Goal: Task Accomplishment & Management: Manage account settings

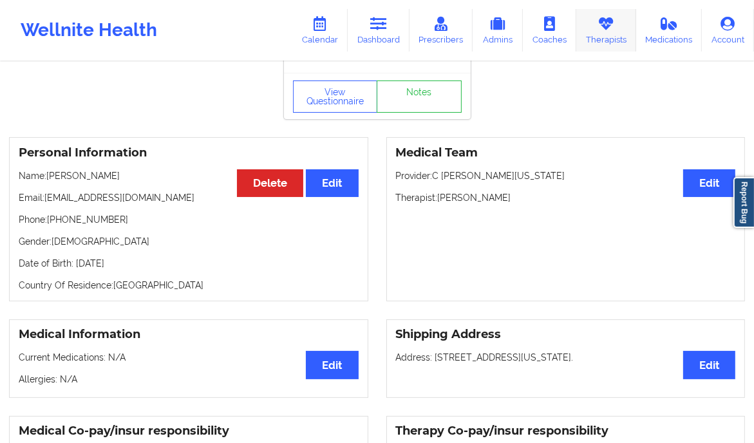
scroll to position [38, 0]
click at [622, 47] on link "Therapists" at bounding box center [607, 30] width 60 height 43
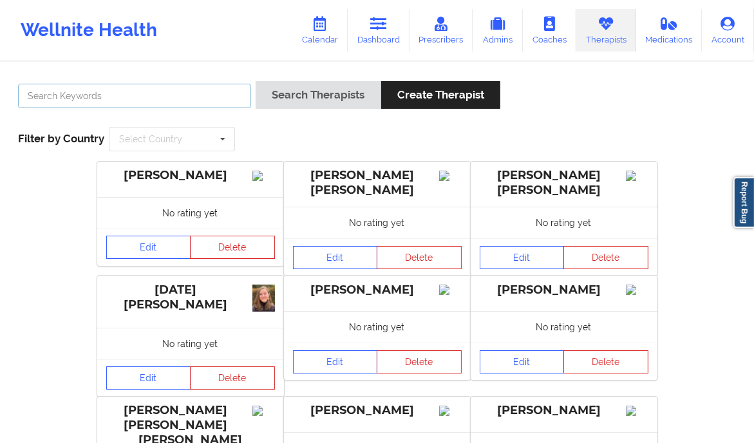
click at [173, 97] on input "text" at bounding box center [134, 96] width 233 height 24
type input "Jennifer Little"
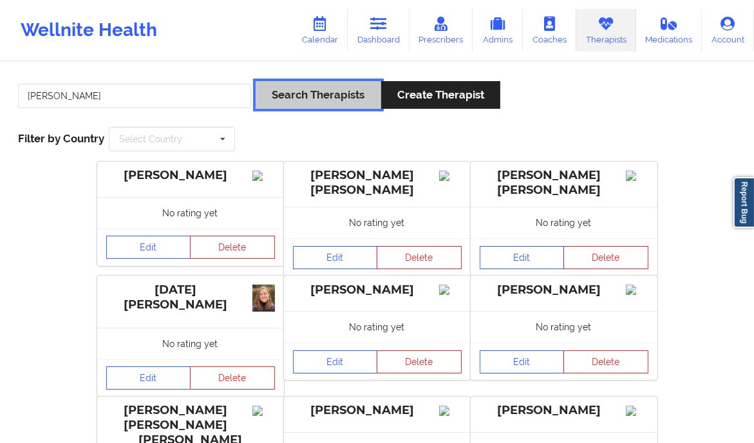
click at [338, 92] on button "Search Therapists" at bounding box center [318, 95] width 125 height 28
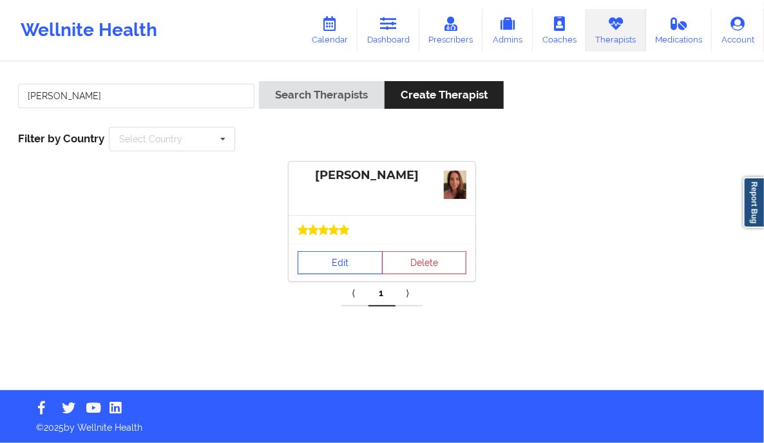
click at [322, 260] on link "Edit" at bounding box center [340, 262] width 85 height 23
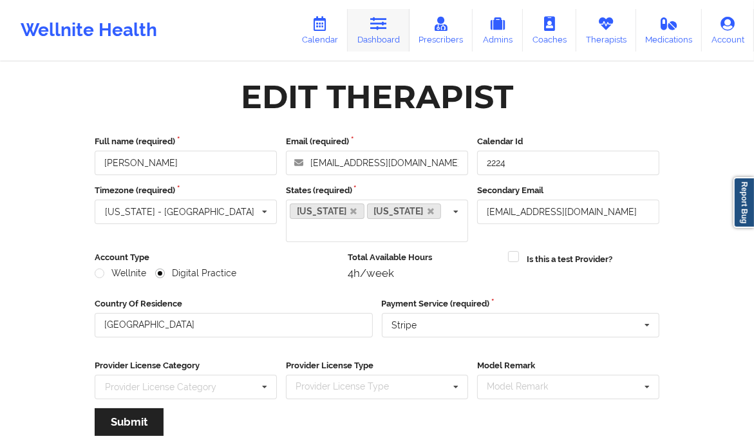
click at [374, 22] on icon at bounding box center [378, 24] width 17 height 14
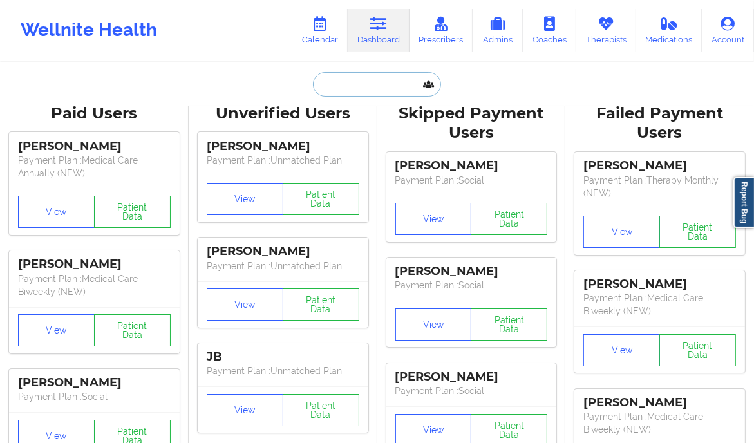
click at [350, 93] on input "text" at bounding box center [377, 84] width 128 height 24
paste input "Aidan McMorrow"
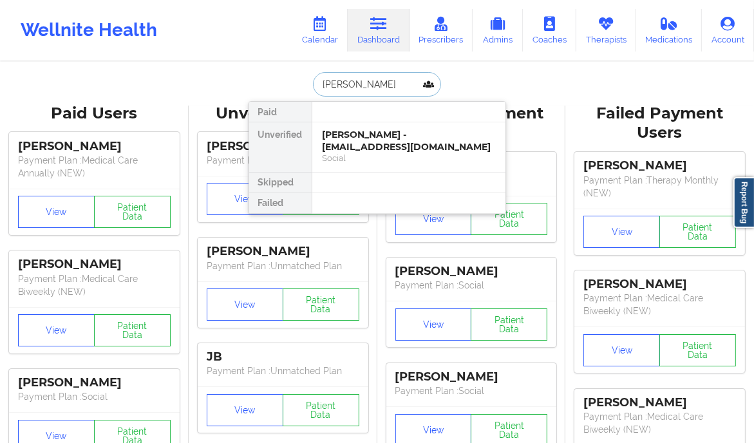
type input "Aidan McMorrow"
click at [464, 135] on div "Aidan McMorrow - aidanhmcmorrow@gmail.com" at bounding box center [409, 141] width 173 height 24
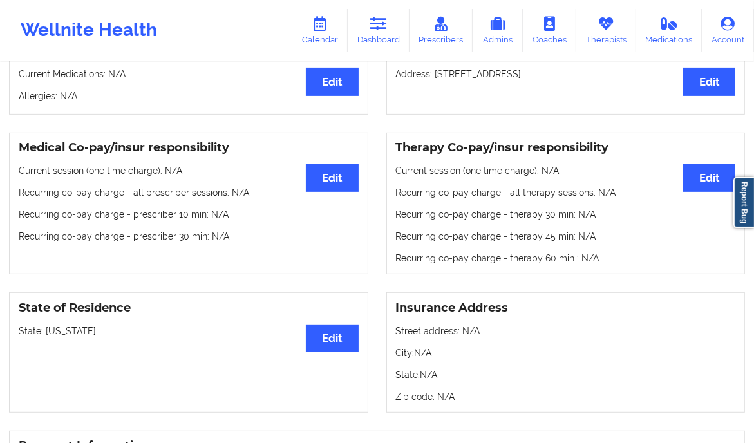
scroll to position [316, 0]
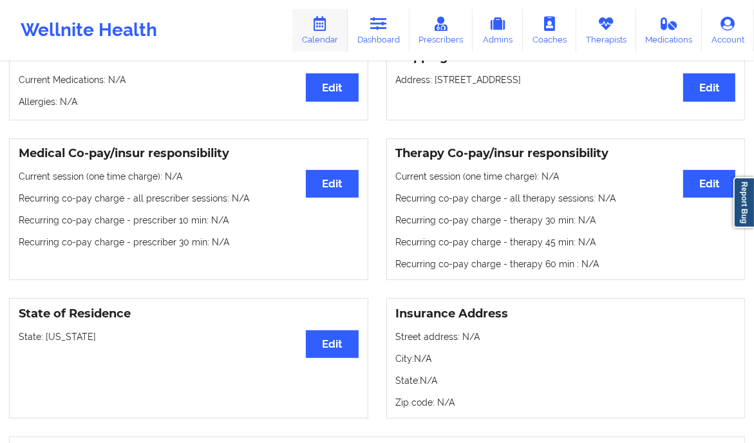
click at [329, 25] on icon at bounding box center [320, 24] width 17 height 14
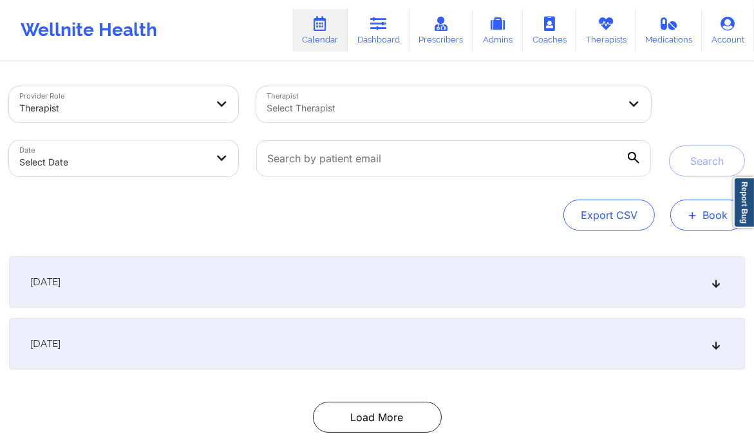
click at [711, 214] on button "+ Book" at bounding box center [708, 215] width 75 height 31
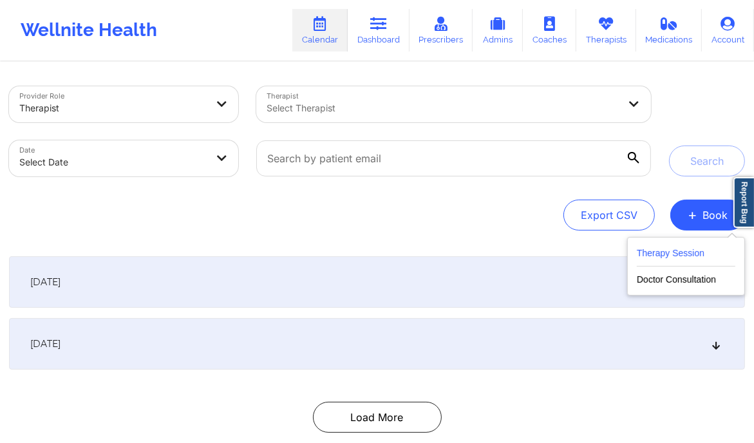
click at [684, 253] on button "Therapy Session" at bounding box center [686, 255] width 99 height 21
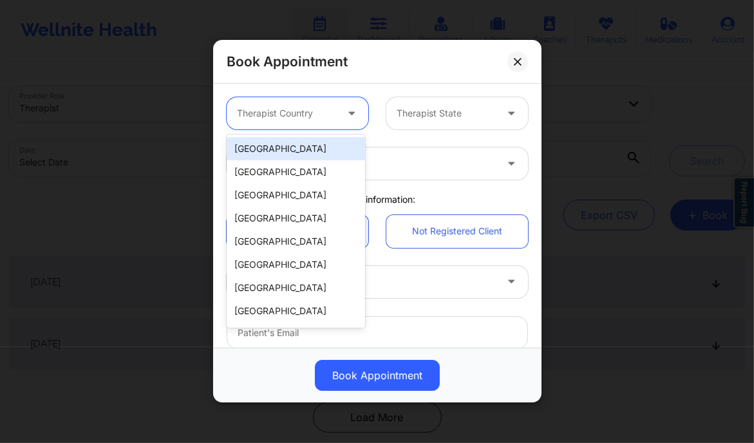
click at [345, 113] on icon at bounding box center [351, 111] width 13 height 11
click at [307, 141] on div "[GEOGRAPHIC_DATA]" at bounding box center [296, 148] width 139 height 23
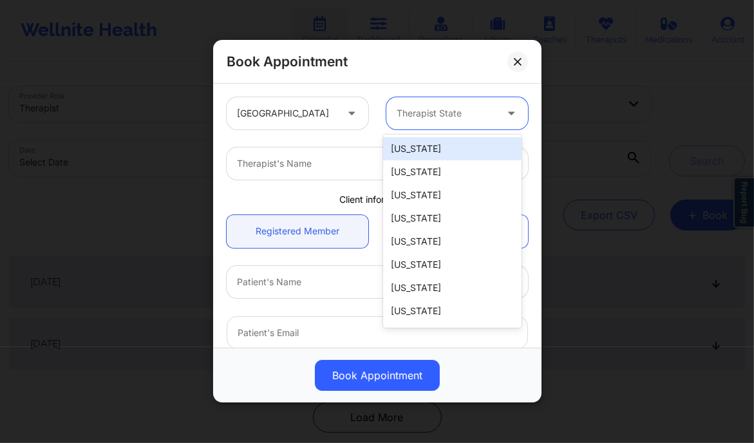
click at [423, 110] on div at bounding box center [446, 113] width 99 height 15
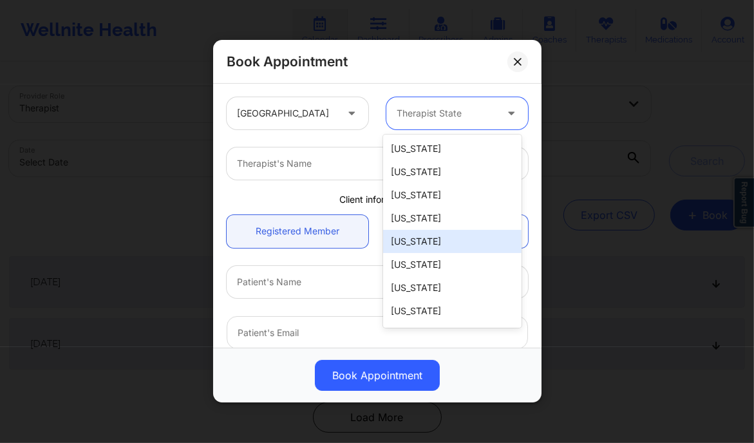
click at [428, 244] on div "[US_STATE]" at bounding box center [452, 241] width 139 height 23
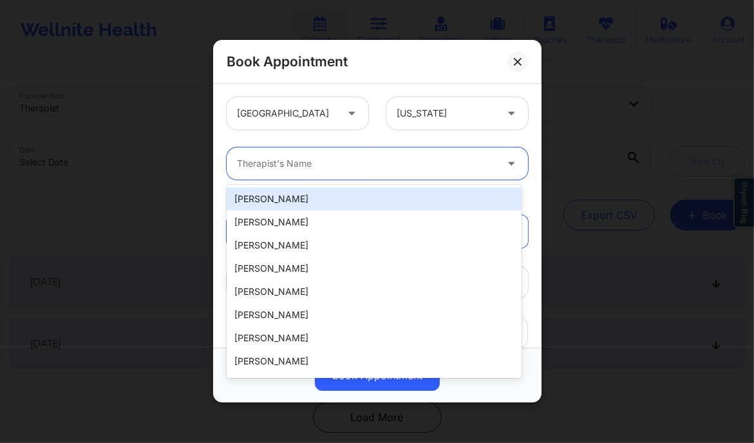
click at [350, 164] on div at bounding box center [366, 164] width 259 height 15
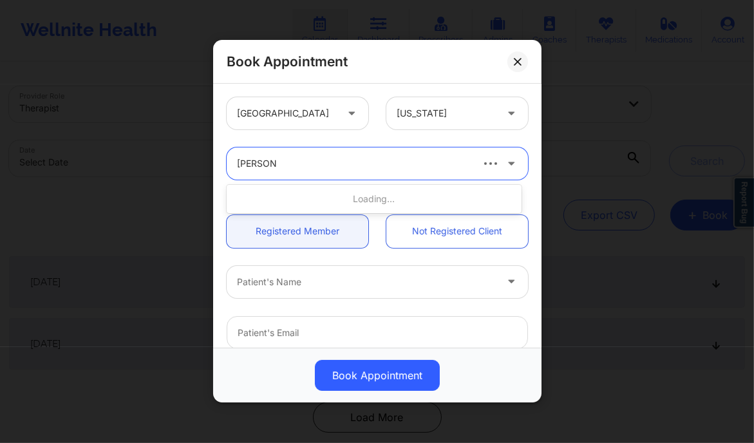
type input "jennifer litt"
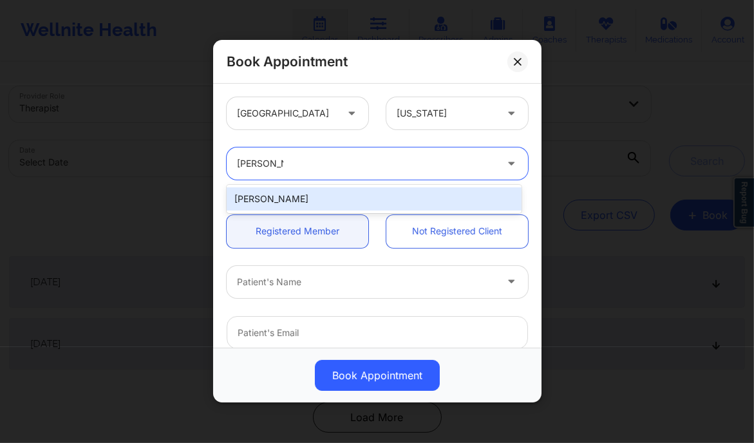
click at [323, 198] on div "Jennifer Little" at bounding box center [374, 198] width 295 height 23
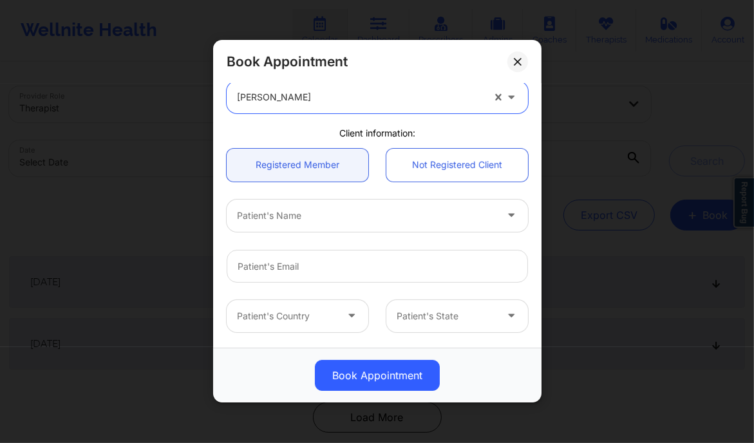
scroll to position [67, 0]
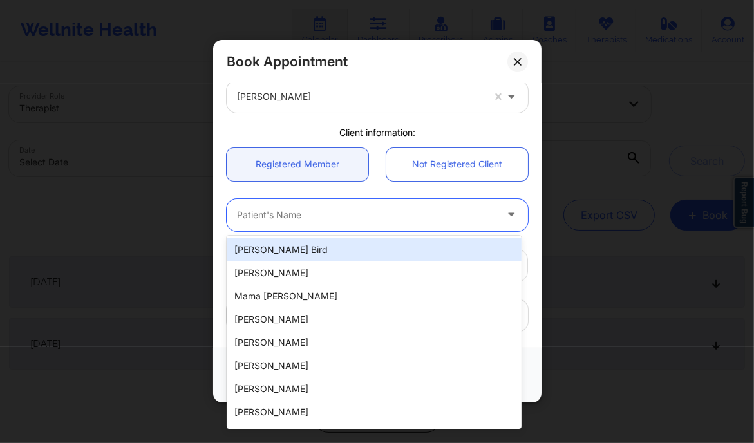
click at [299, 222] on div at bounding box center [366, 214] width 259 height 15
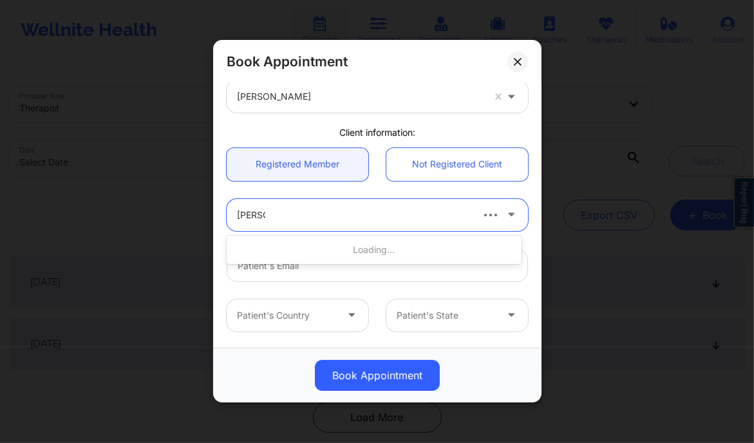
type input "aidan mc"
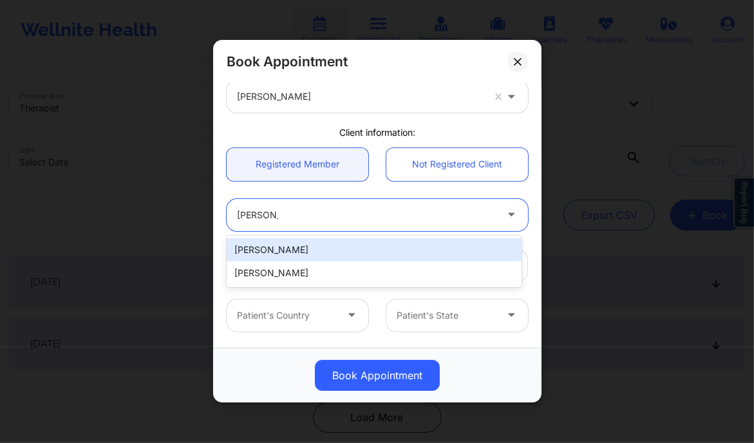
click at [305, 242] on div "Aidan McMorrow" at bounding box center [374, 249] width 295 height 23
type input "aidanhmcmorrow@gmail.com"
type input "+1281-940-9849"
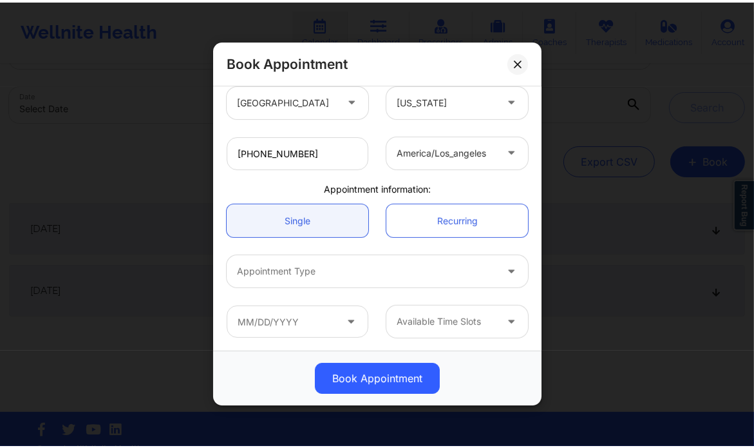
scroll to position [57, 0]
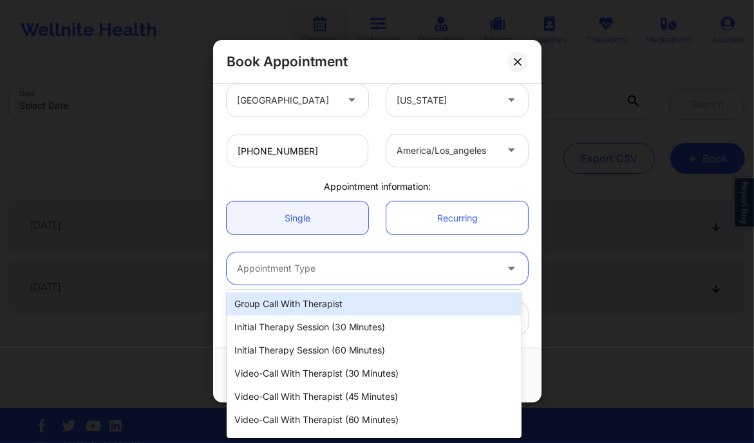
click at [301, 277] on div "Appointment Type" at bounding box center [362, 269] width 271 height 32
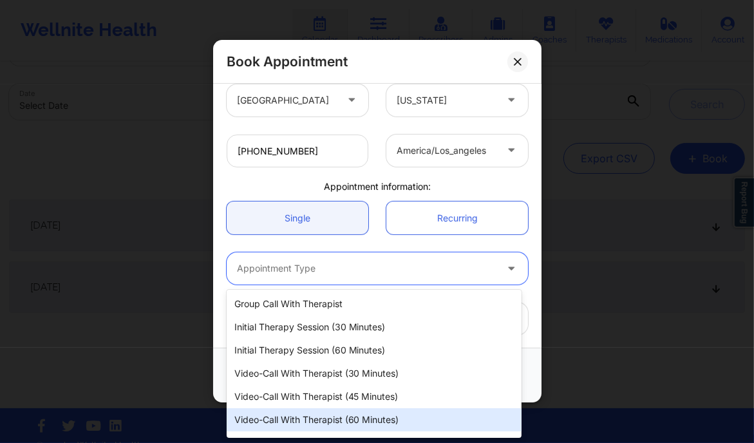
click at [361, 430] on div "Video-Call with Therapist (60 minutes)" at bounding box center [374, 419] width 295 height 23
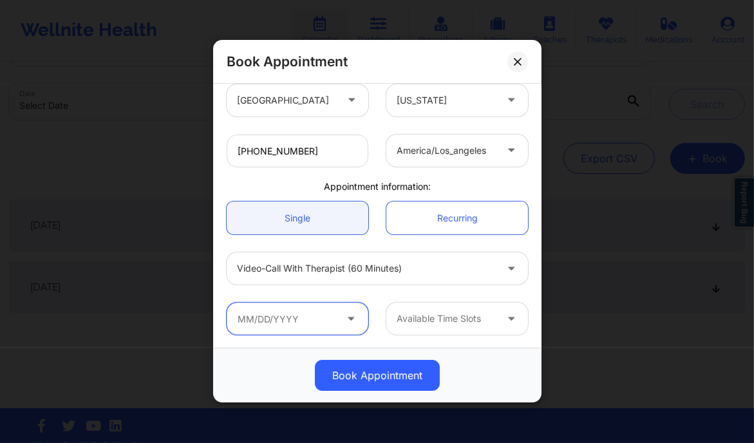
click at [321, 321] on input "text" at bounding box center [298, 319] width 142 height 32
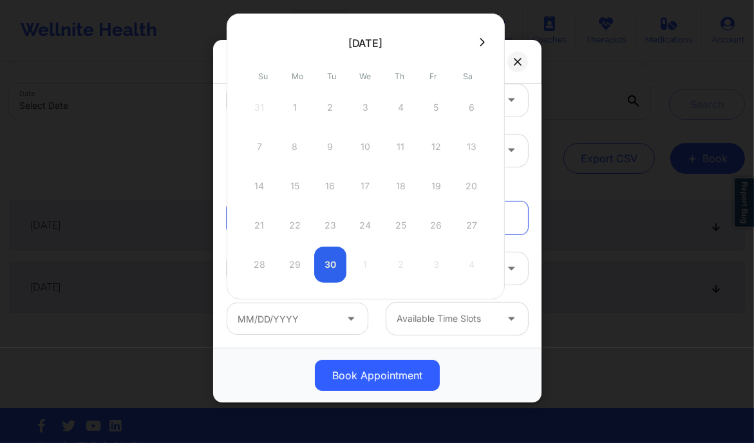
click at [483, 41] on icon at bounding box center [482, 42] width 5 height 8
click at [296, 143] on div "5 6 7 8 9 10 11" at bounding box center [366, 147] width 245 height 36
click at [292, 154] on div "5 6 7 8 9 10 11" at bounding box center [366, 147] width 245 height 36
click at [294, 151] on div "5 6 7 8 9 10 11" at bounding box center [366, 147] width 245 height 36
drag, startPoint x: 477, startPoint y: 110, endPoint x: 288, endPoint y: 151, distance: 193.2
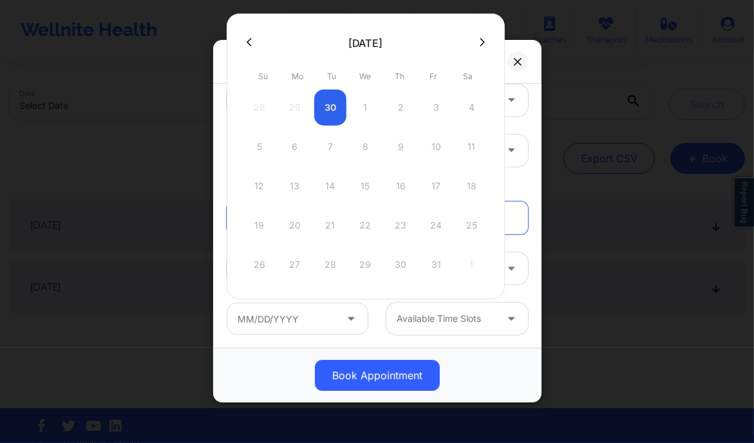
click at [288, 151] on div "28 29 30 1 2 3 4 5 6 7 8 9 10 11 12 13 14 15 16 17 18 19 20 21 22 23 24 25 26 2…" at bounding box center [366, 186] width 245 height 193
click at [293, 148] on div "5 6 7 8 9 10 11" at bounding box center [366, 147] width 245 height 36
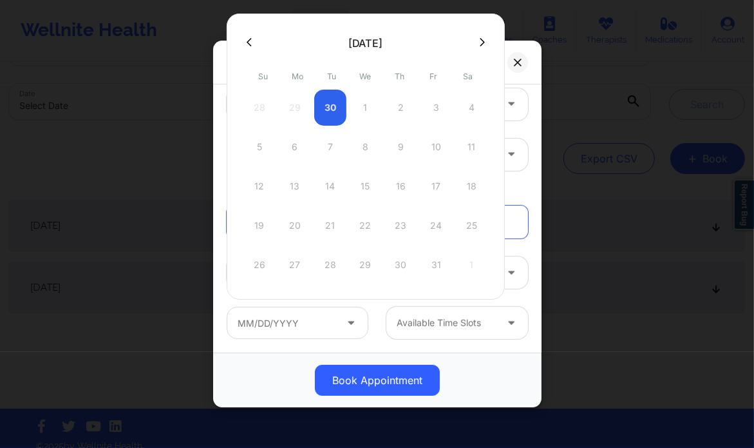
scroll to position [279, 0]
click at [494, 35] on div at bounding box center [366, 42] width 278 height 19
click at [528, 60] on div "Book Appointment" at bounding box center [377, 63] width 329 height 44
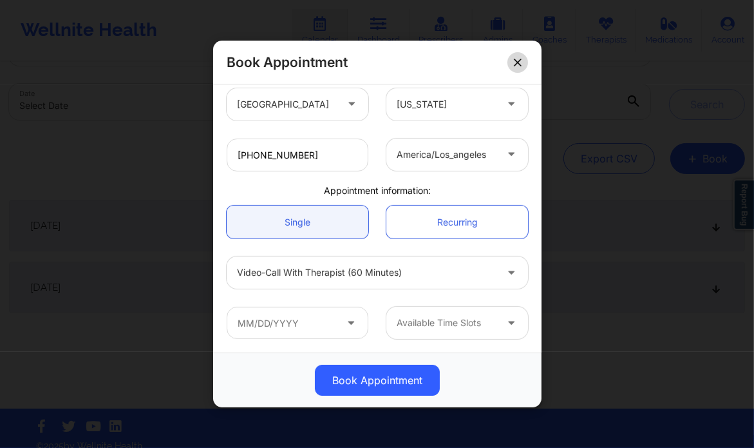
click at [521, 60] on icon at bounding box center [518, 63] width 8 height 8
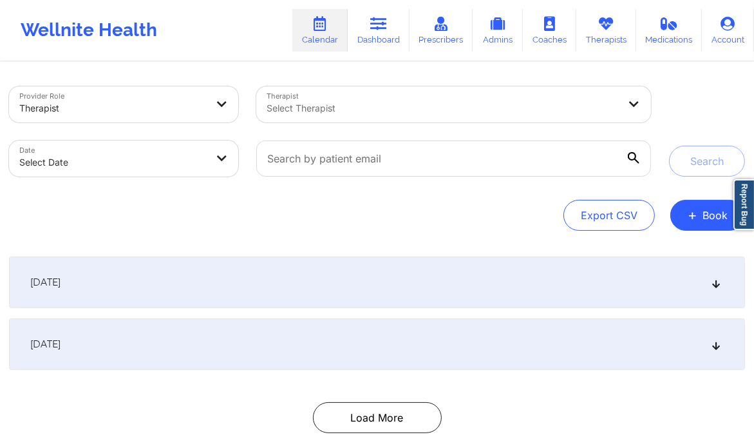
scroll to position [0, 0]
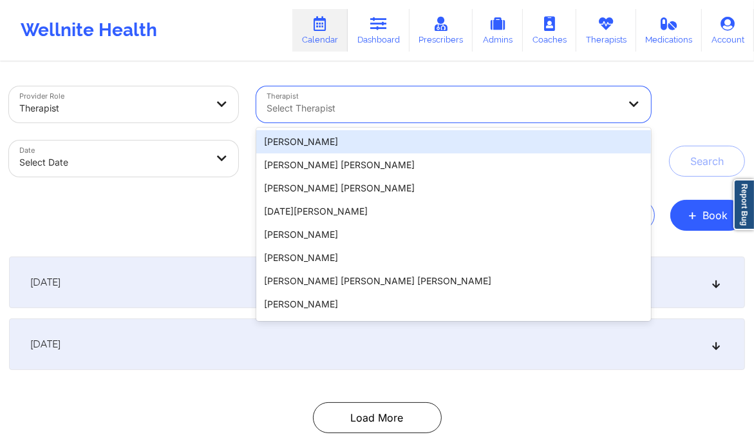
click at [332, 107] on div at bounding box center [443, 107] width 352 height 15
paste input "+13526820346"
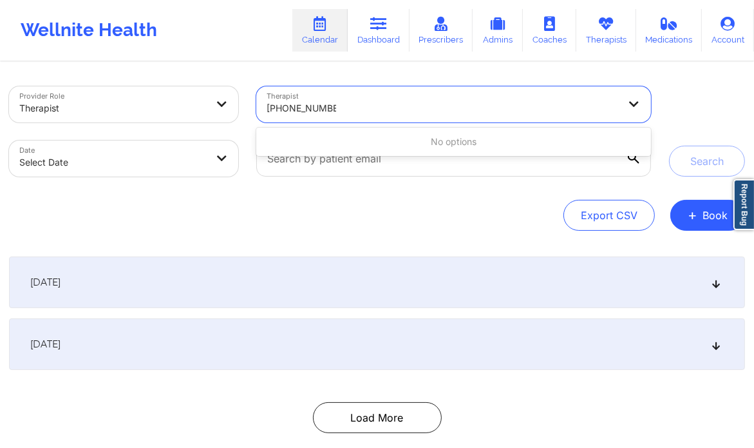
drag, startPoint x: 332, startPoint y: 107, endPoint x: 312, endPoint y: 106, distance: 20.6
click at [312, 106] on input "+13526820346" at bounding box center [302, 108] width 70 height 13
type input "kimberly"
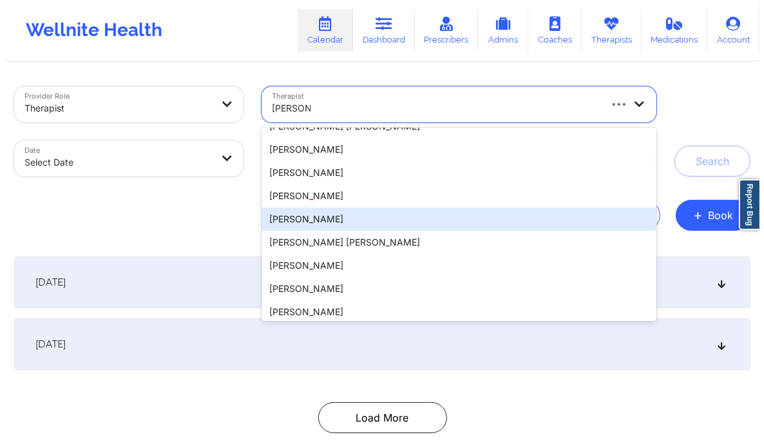
scroll to position [271, 0]
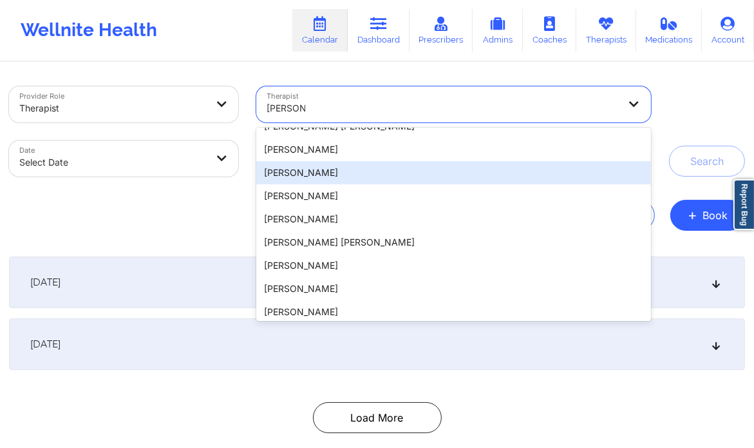
click at [363, 173] on div "Kimberly Garrett" at bounding box center [453, 172] width 394 height 23
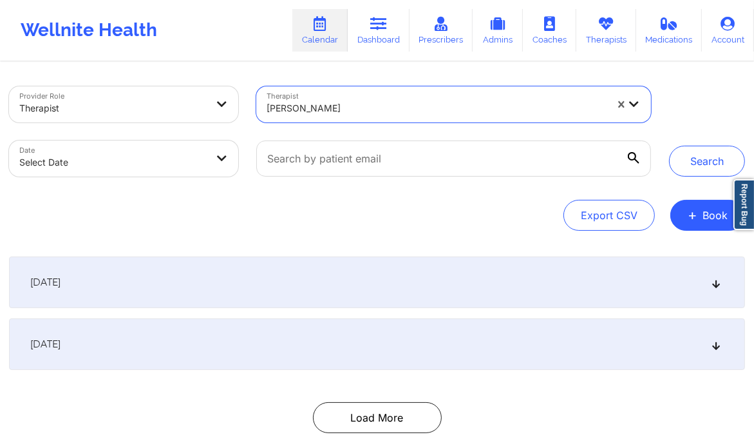
select select "2025-8"
select select "2025-9"
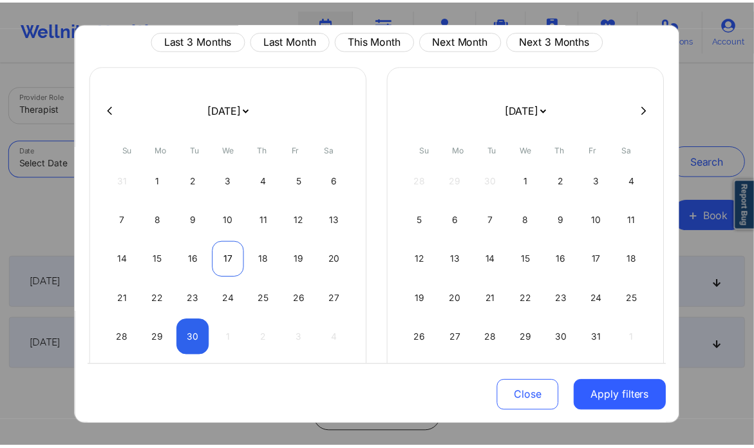
scroll to position [52, 0]
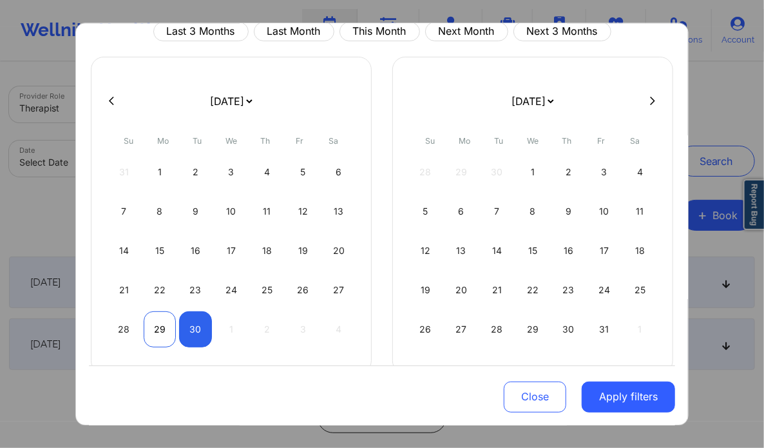
click at [159, 324] on div "29" at bounding box center [160, 329] width 33 height 36
select select "2025-8"
select select "2025-9"
select select "2025-8"
select select "2025-9"
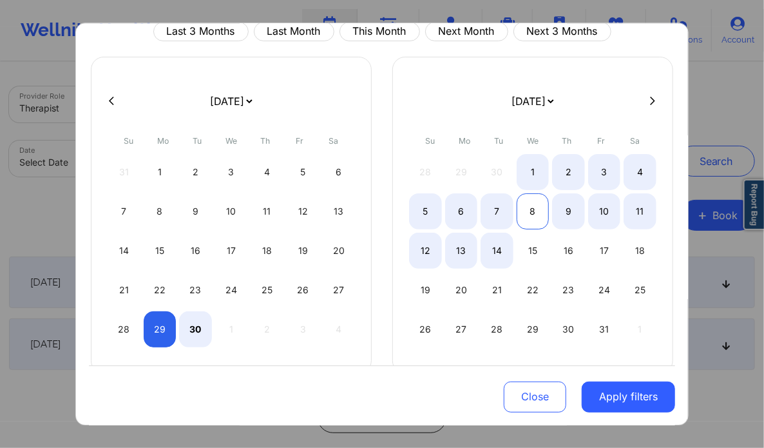
select select "2025-8"
select select "2025-9"
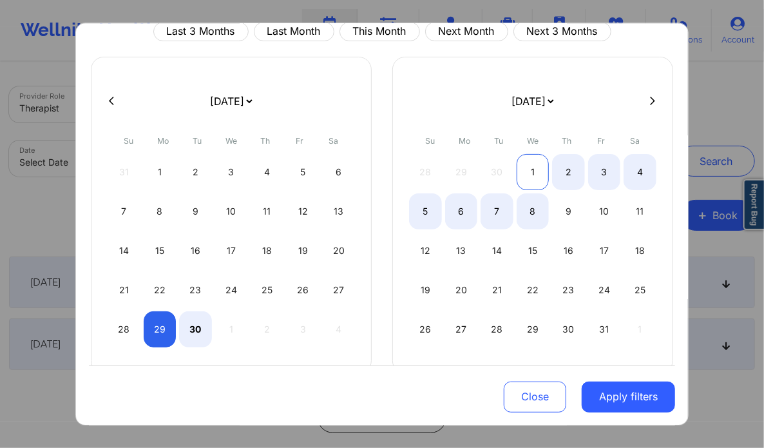
select select "2025-8"
select select "2025-9"
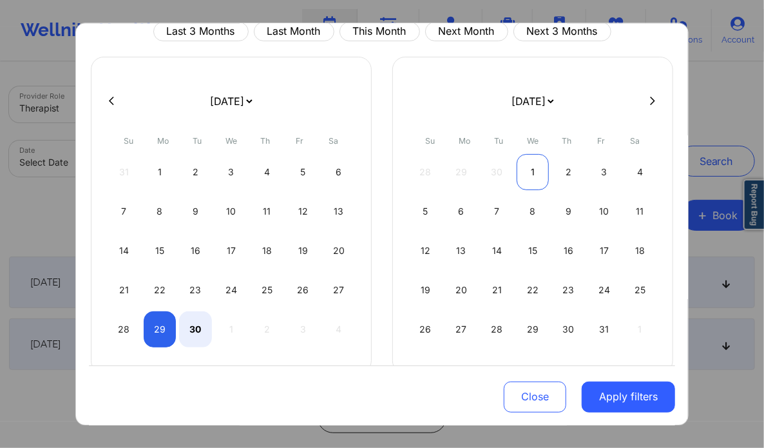
click at [535, 165] on div "1" at bounding box center [533, 172] width 33 height 36
select select "2025-8"
select select "2025-9"
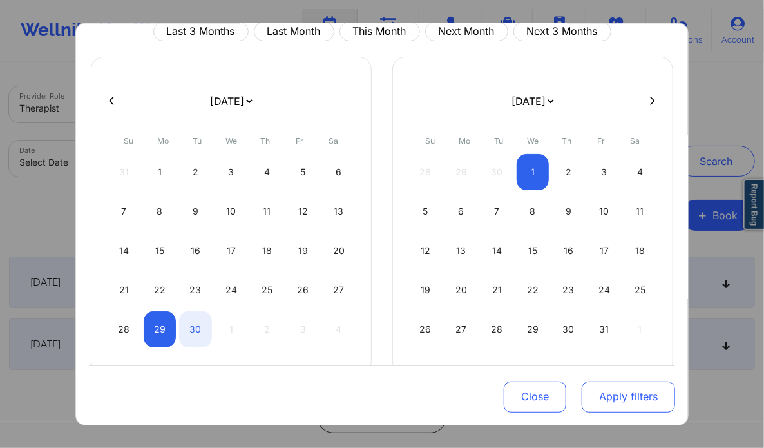
click at [613, 405] on button "Apply filters" at bounding box center [628, 396] width 93 height 31
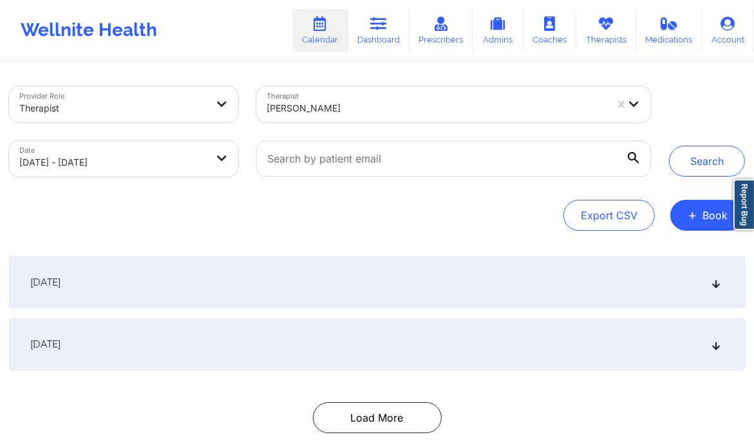
click at [725, 342] on div "[DATE]" at bounding box center [377, 344] width 736 height 52
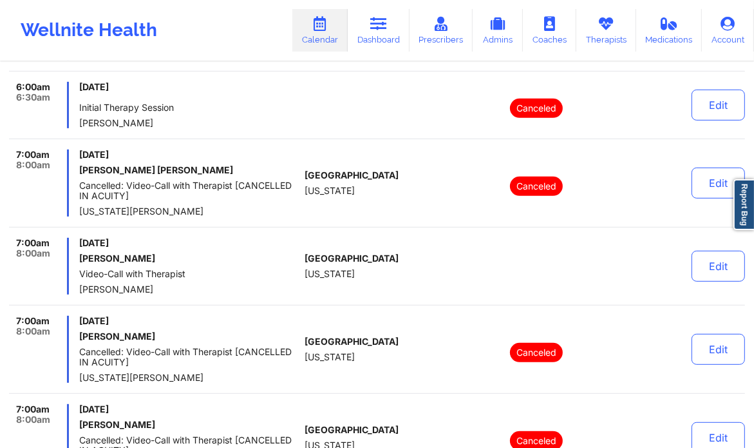
scroll to position [0, 0]
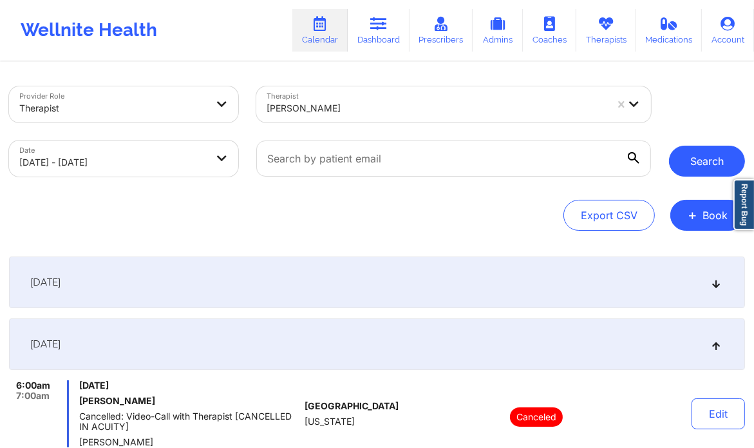
click at [696, 162] on button "Search" at bounding box center [707, 161] width 76 height 31
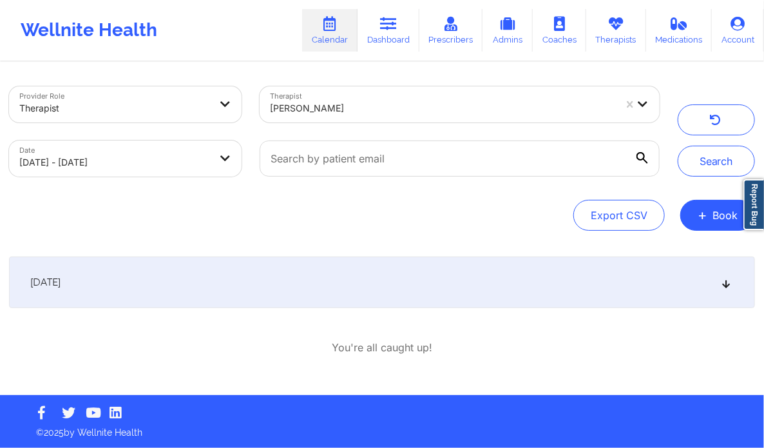
click at [732, 283] on div "[DATE]" at bounding box center [382, 282] width 746 height 52
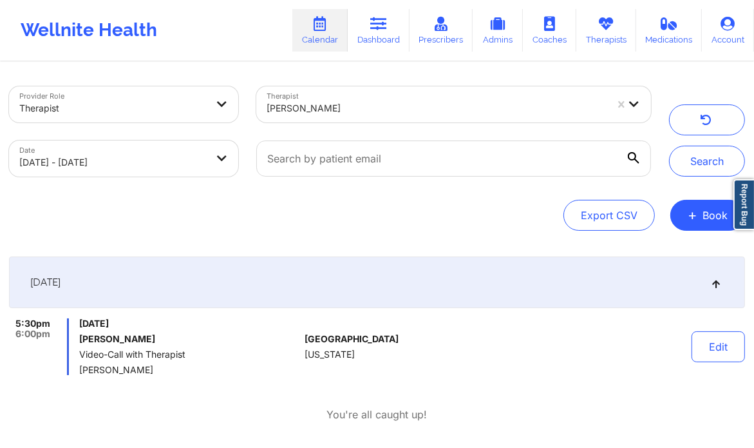
drag, startPoint x: 167, startPoint y: 336, endPoint x: 75, endPoint y: 337, distance: 92.8
click at [75, 337] on div "5:30pm 6:00pm Tuesday, September 30, 2025 Vanessa Martinez Video-Call with Ther…" at bounding box center [154, 346] width 291 height 57
copy h6 "Vanessa Martinez"
click at [721, 346] on button "Edit" at bounding box center [718, 346] width 53 height 31
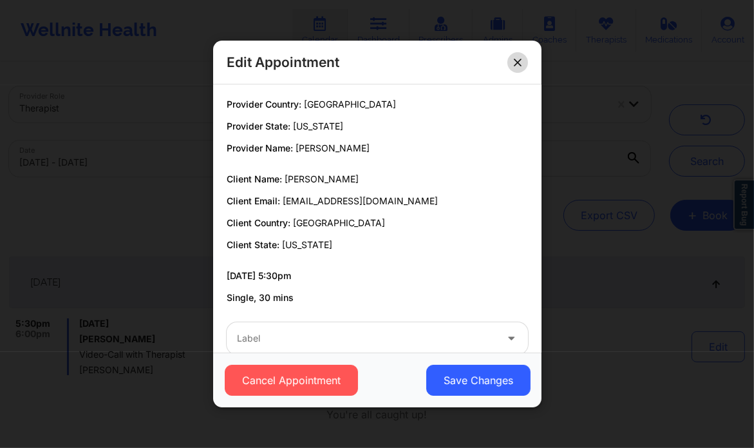
click at [519, 63] on icon at bounding box center [517, 62] width 7 height 7
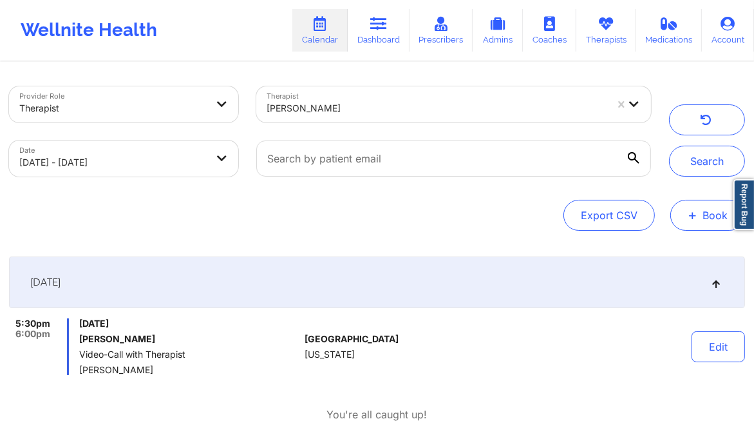
click at [698, 215] on button "+ Book" at bounding box center [708, 215] width 75 height 31
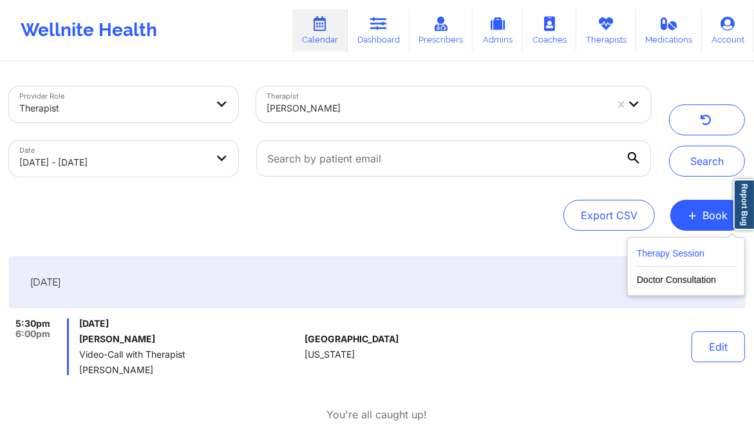
click at [658, 251] on button "Therapy Session" at bounding box center [686, 255] width 99 height 21
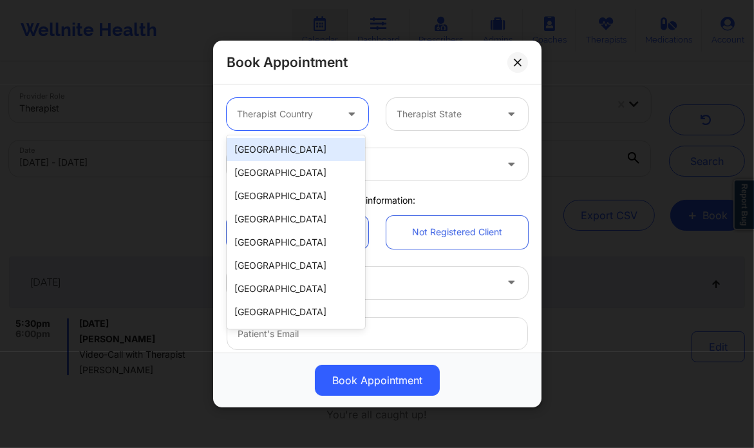
click at [331, 100] on div "Therapist Country" at bounding box center [282, 114] width 111 height 32
click at [310, 144] on div "[GEOGRAPHIC_DATA]" at bounding box center [296, 149] width 139 height 23
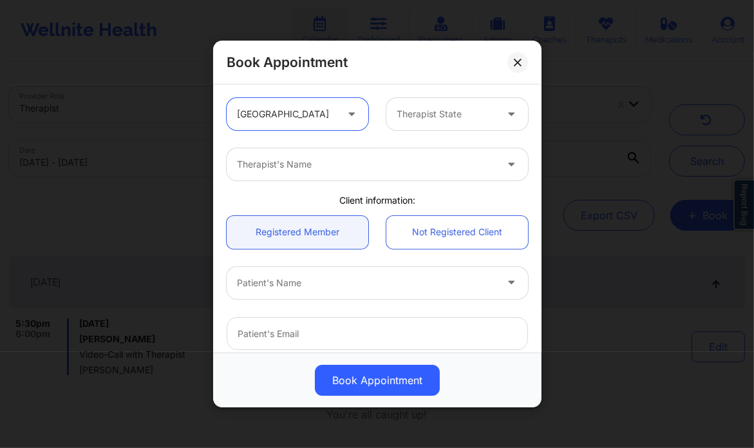
click at [415, 107] on div at bounding box center [446, 113] width 99 height 15
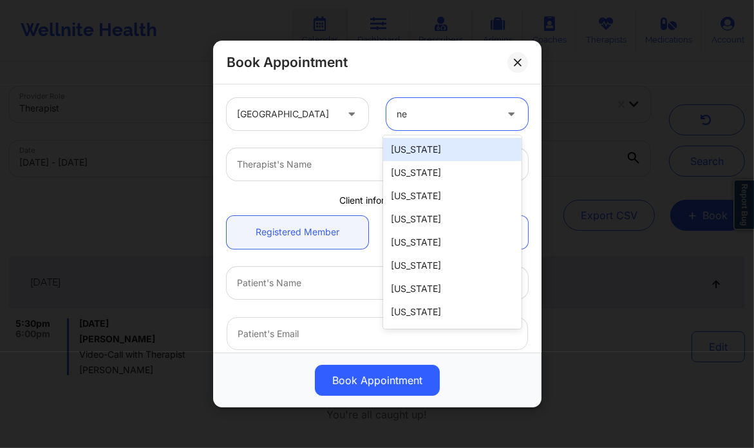
type input "new"
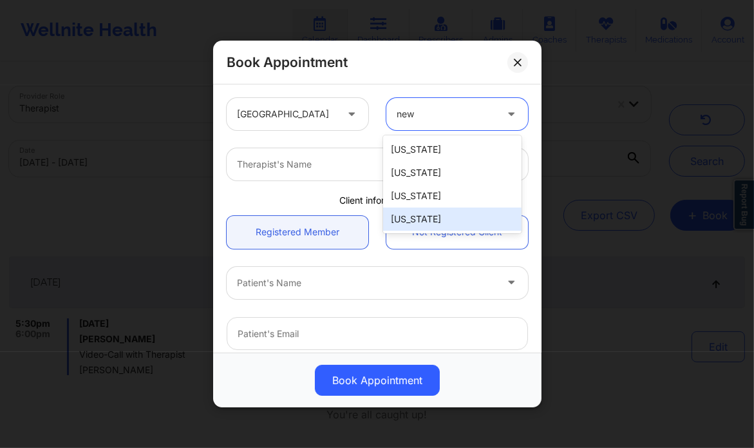
click at [446, 218] on div "[US_STATE]" at bounding box center [452, 218] width 139 height 23
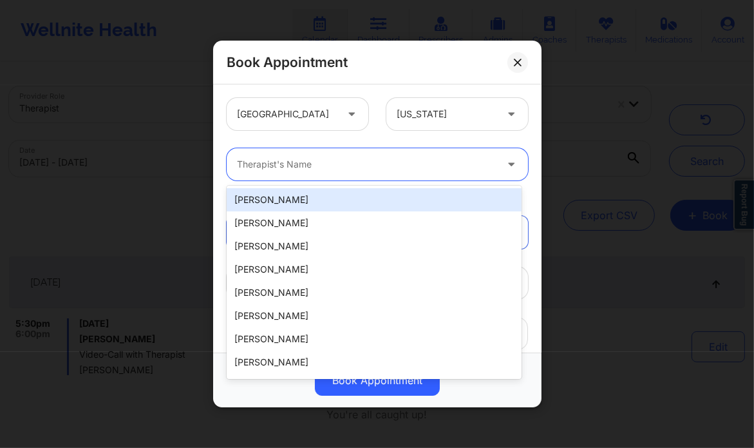
click at [402, 167] on div at bounding box center [366, 164] width 259 height 15
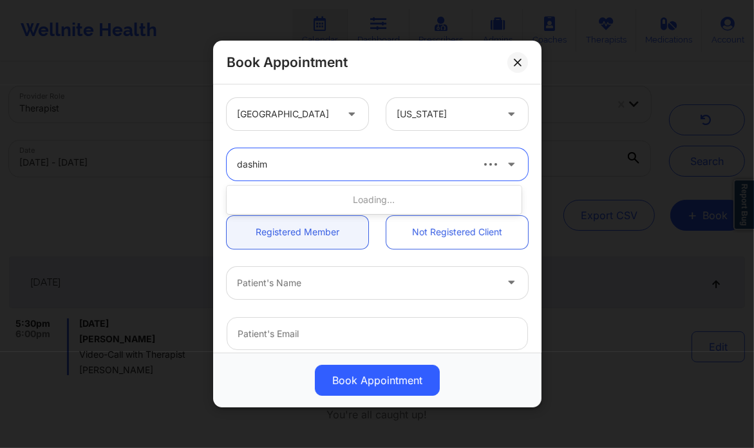
type input "dashima"
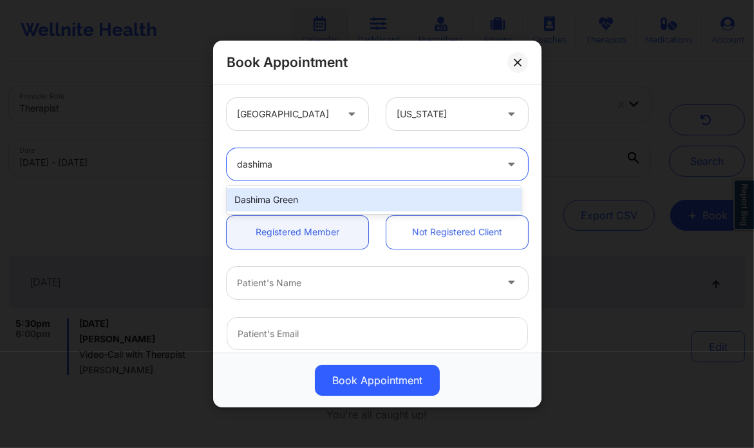
click at [388, 195] on div "Dashima Green" at bounding box center [374, 199] width 295 height 23
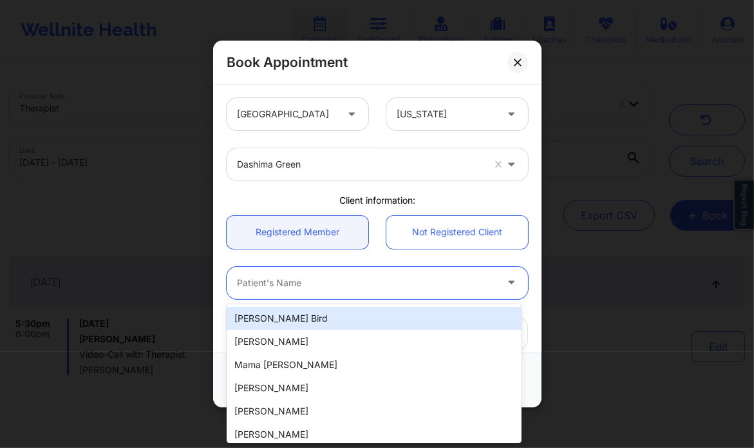
click at [351, 280] on div at bounding box center [366, 282] width 259 height 15
paste input "Joan Martinez"
type input "Joan Martinez"
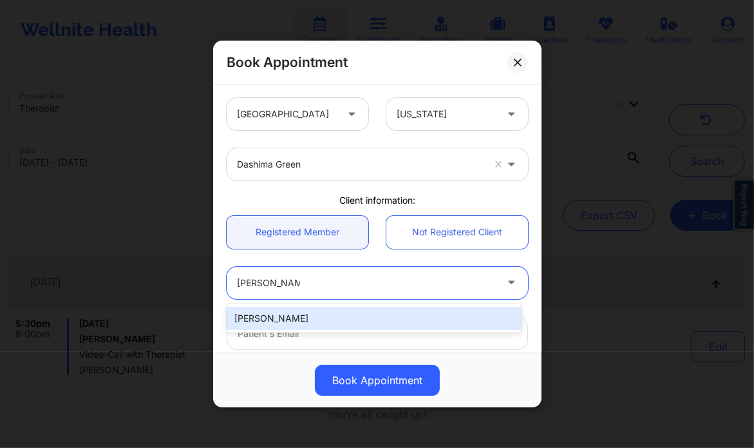
click at [348, 319] on div "Joan Martinez" at bounding box center [374, 318] width 295 height 23
type input "joan.martinez498@gmail.com"
type input "+1434-260-0758"
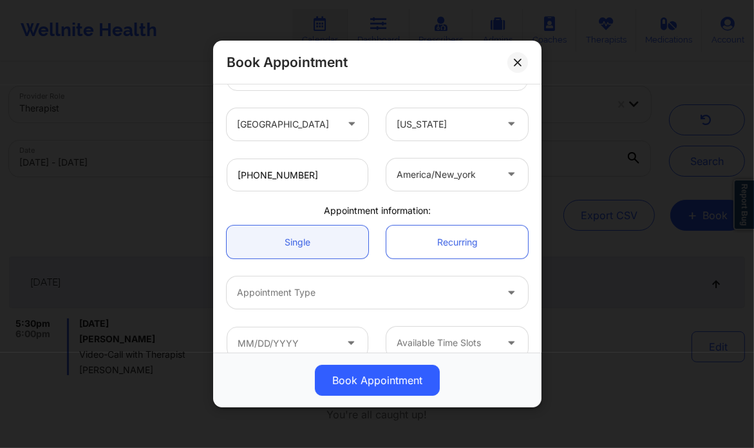
scroll to position [262, 0]
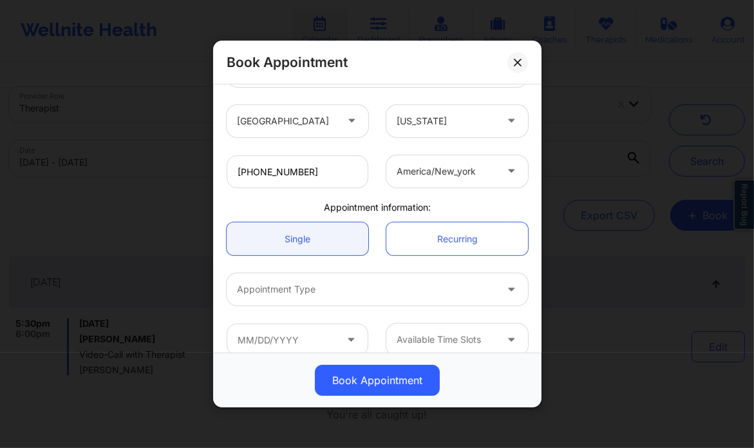
click at [359, 292] on div at bounding box center [366, 289] width 259 height 15
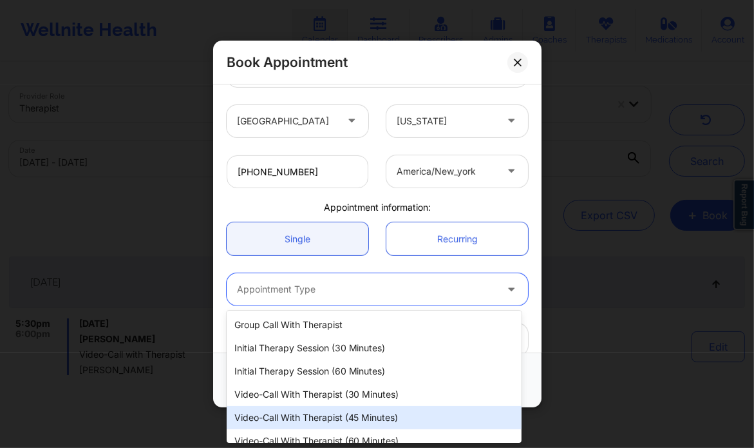
click at [371, 414] on div "Video-Call with Therapist (45 minutes)" at bounding box center [374, 417] width 295 height 23
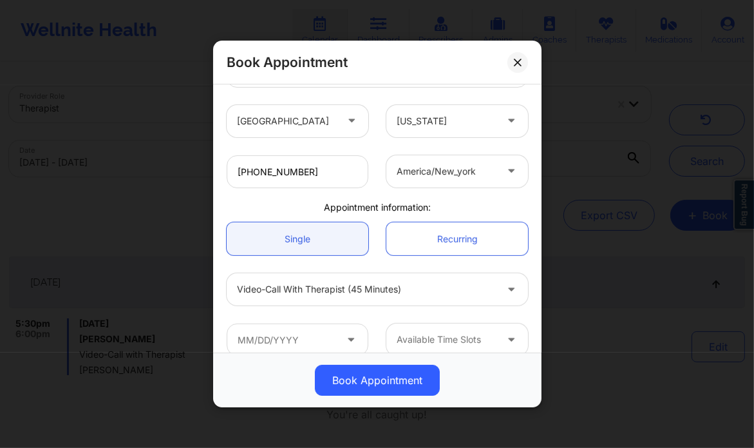
scroll to position [278, 0]
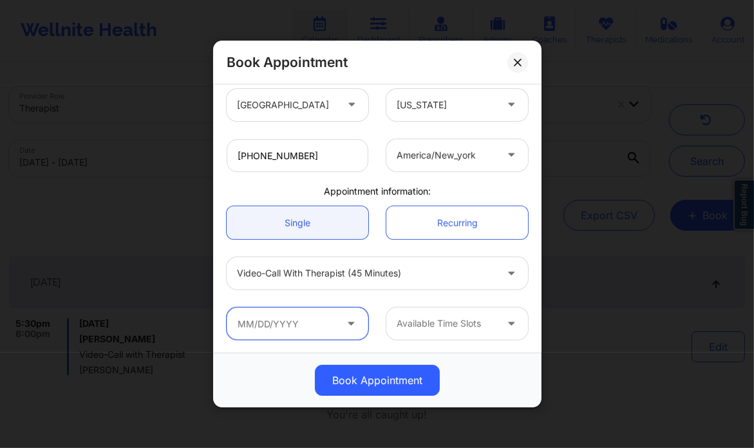
click at [297, 312] on input "text" at bounding box center [298, 323] width 142 height 32
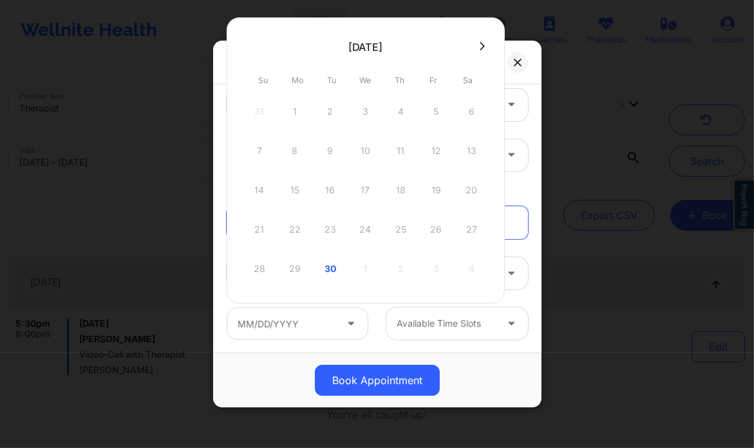
click at [481, 39] on div at bounding box center [366, 46] width 278 height 19
click at [481, 48] on icon at bounding box center [482, 46] width 5 height 10
click at [368, 102] on div "1" at bounding box center [366, 111] width 32 height 36
type input "10/01/2025"
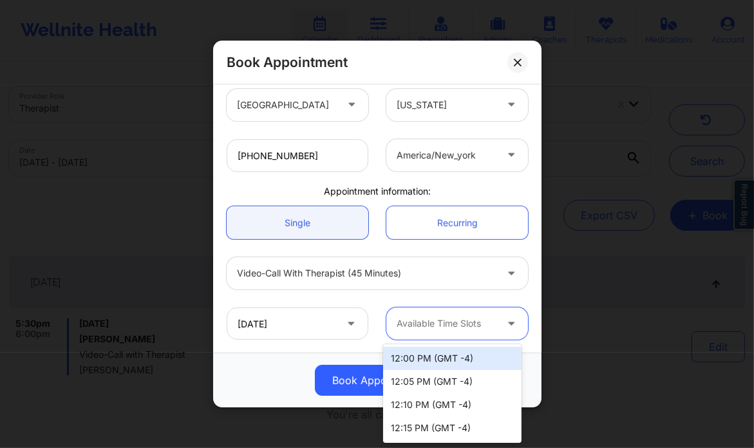
click at [451, 312] on div "Available Time Slots" at bounding box center [442, 323] width 111 height 32
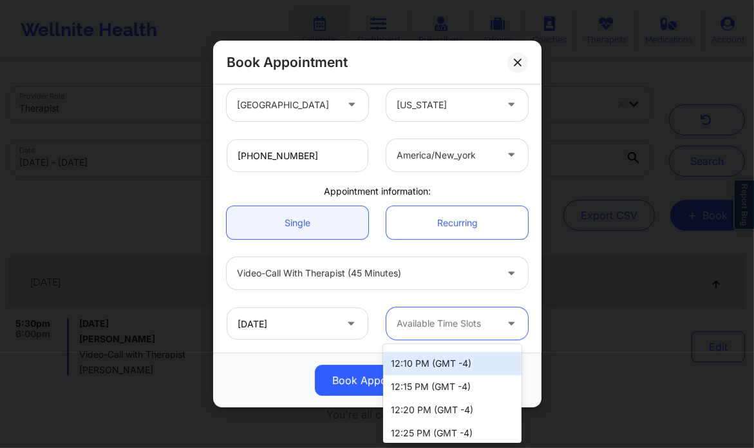
scroll to position [48, 0]
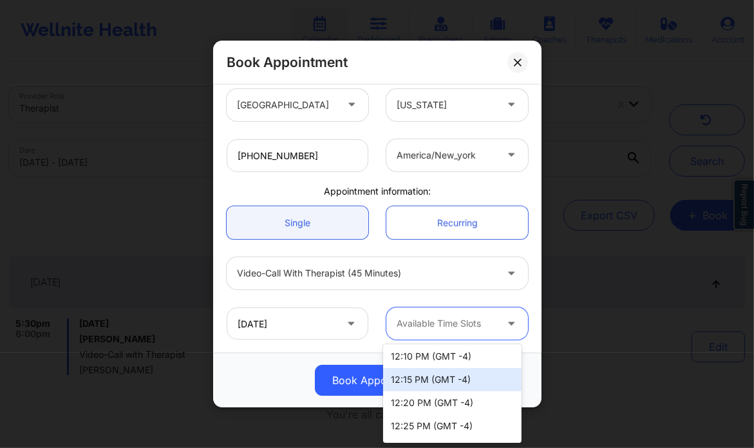
click at [434, 381] on div "12:15 PM (GMT -4)" at bounding box center [452, 379] width 139 height 23
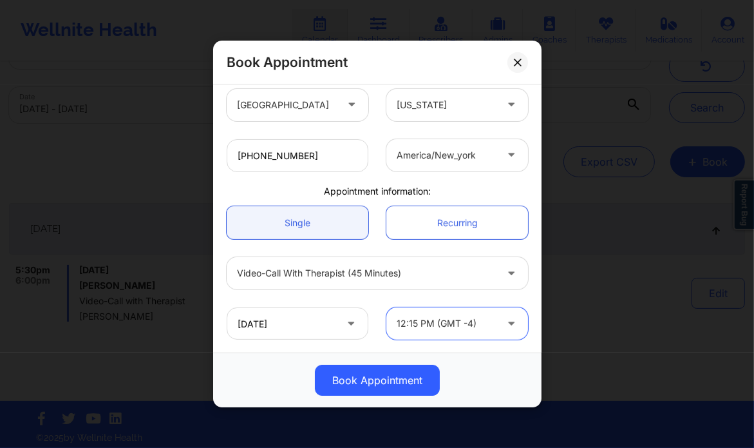
scroll to position [59, 0]
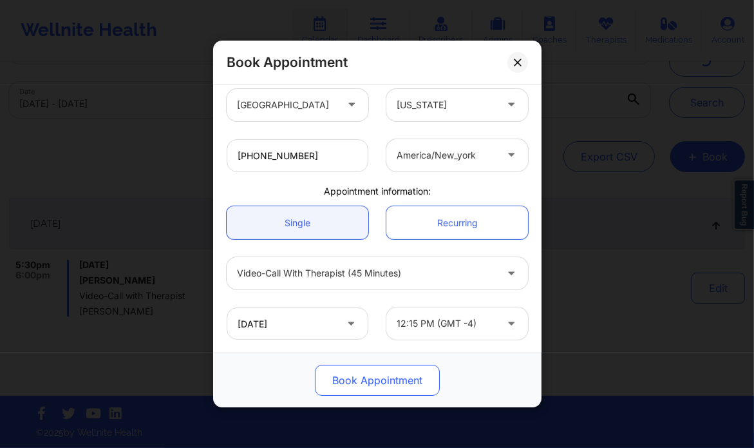
click at [359, 376] on button "Book Appointment" at bounding box center [377, 380] width 125 height 31
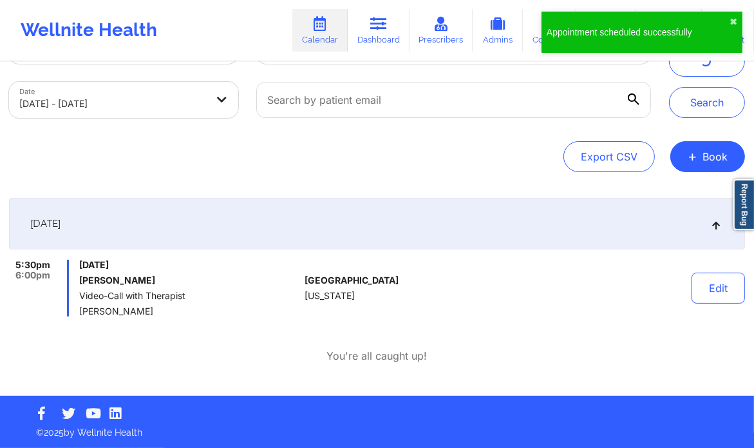
scroll to position [0, 0]
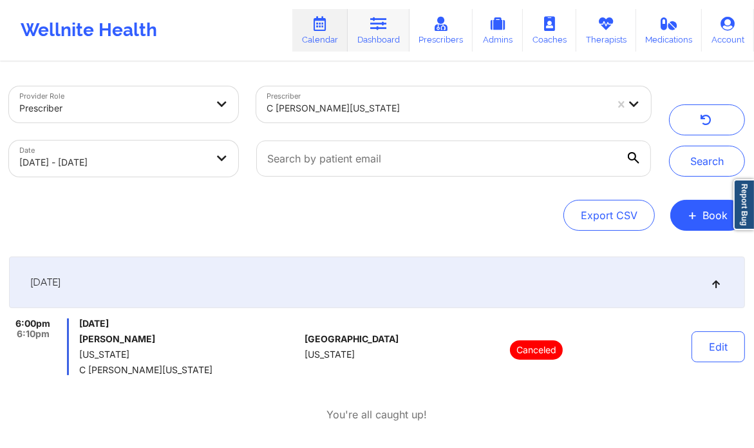
click at [378, 33] on link "Dashboard" at bounding box center [379, 30] width 62 height 43
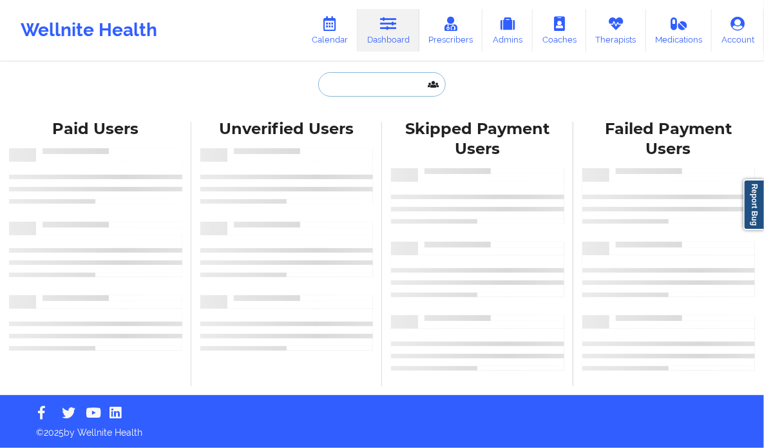
click at [356, 80] on input "text" at bounding box center [382, 84] width 128 height 24
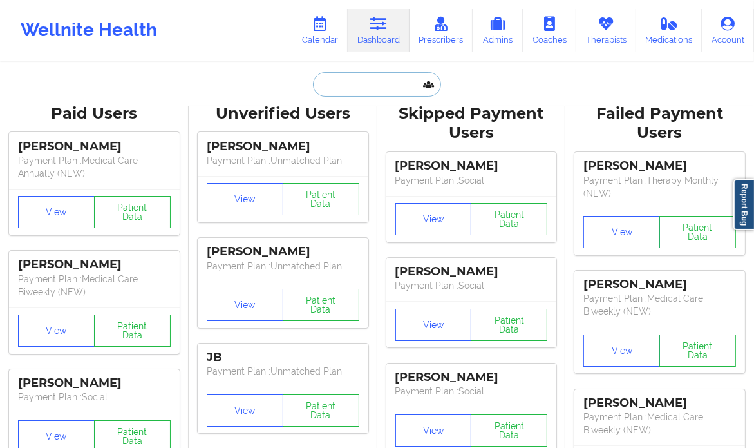
paste input "Joan Martinez"
type input "Joan Martinez"
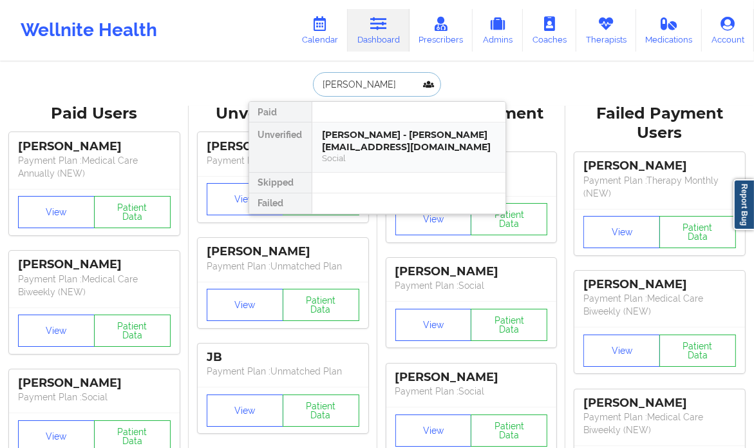
click at [478, 143] on div "Joan Martinez - joan.martinez498@gmail.com" at bounding box center [409, 141] width 173 height 24
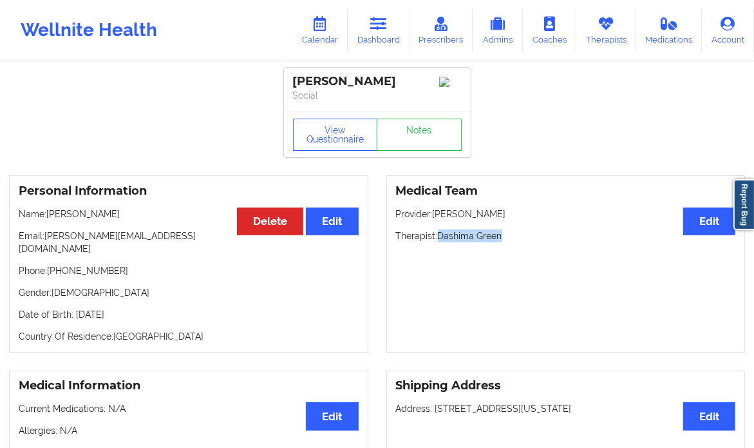
drag, startPoint x: 508, startPoint y: 239, endPoint x: 437, endPoint y: 242, distance: 71.6
click at [437, 242] on p "Therapist: Dashima Green" at bounding box center [566, 235] width 340 height 13
copy p "Dashima Green"
click at [613, 38] on link "Therapists" at bounding box center [607, 30] width 60 height 43
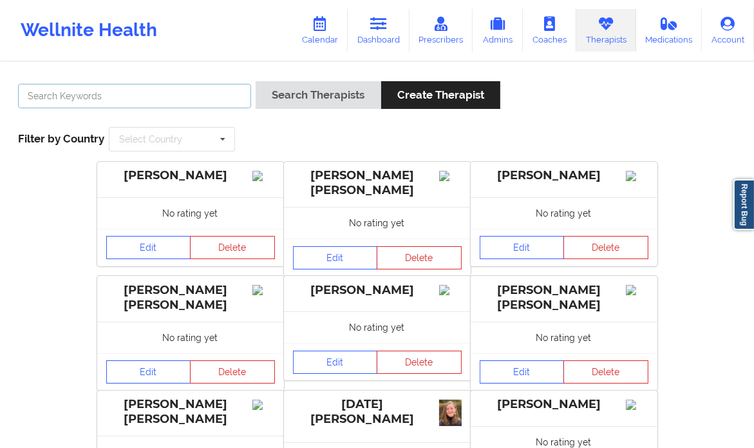
click at [195, 90] on input "text" at bounding box center [134, 96] width 233 height 24
paste input "Dashima Green"
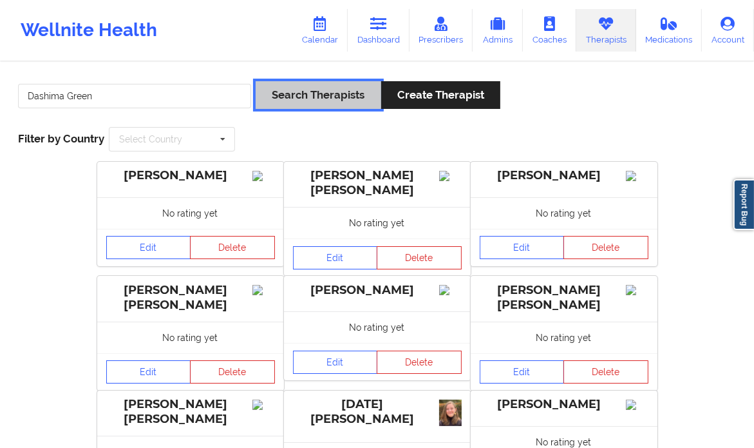
click at [341, 92] on button "Search Therapists" at bounding box center [318, 95] width 125 height 28
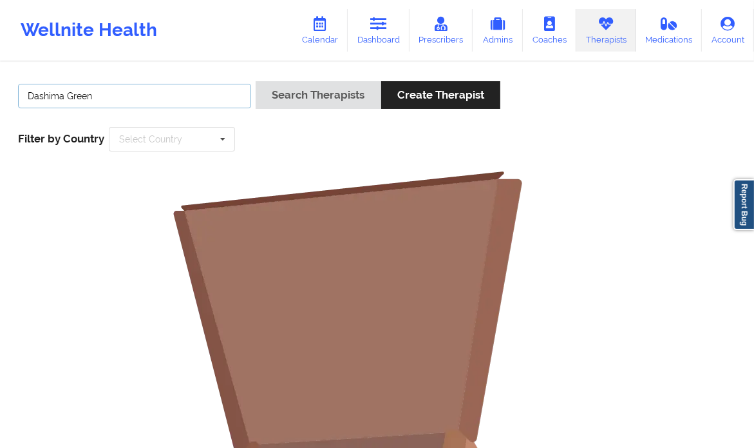
click at [152, 91] on input "Dashima Green" at bounding box center [134, 96] width 233 height 24
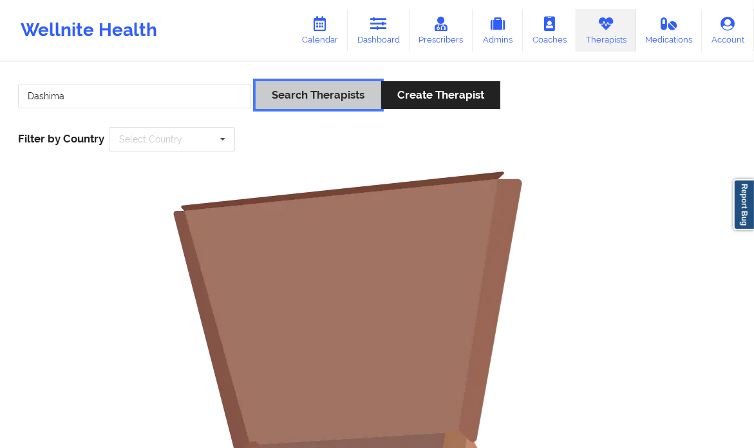
click at [326, 86] on button "Search Therapists" at bounding box center [318, 95] width 125 height 28
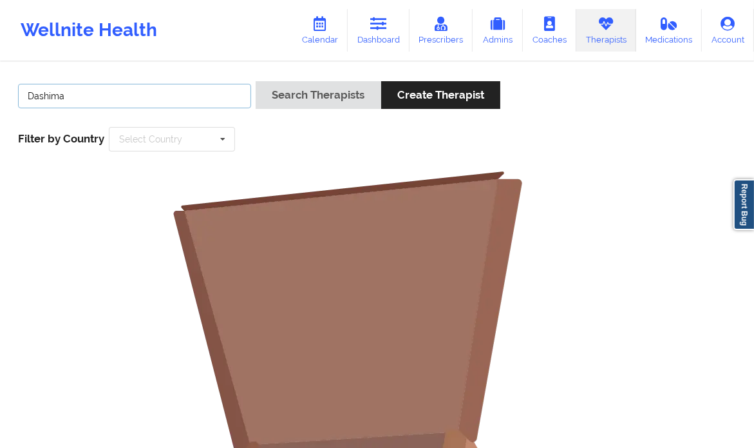
click at [88, 84] on input "Dashima" at bounding box center [134, 96] width 233 height 24
type input "Dashima Green"
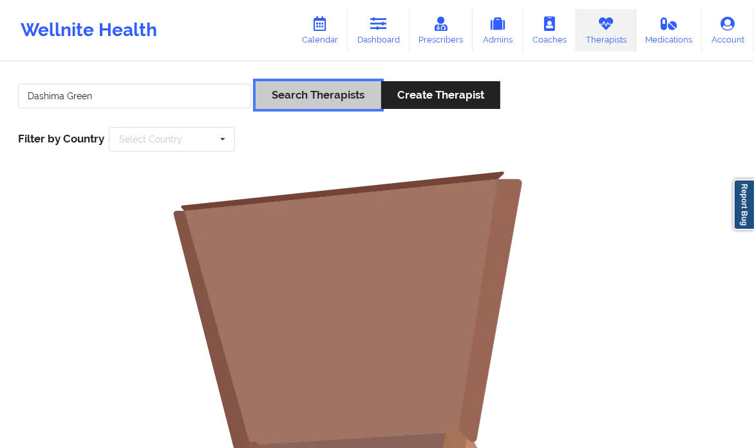
click at [327, 95] on button "Search Therapists" at bounding box center [318, 95] width 125 height 28
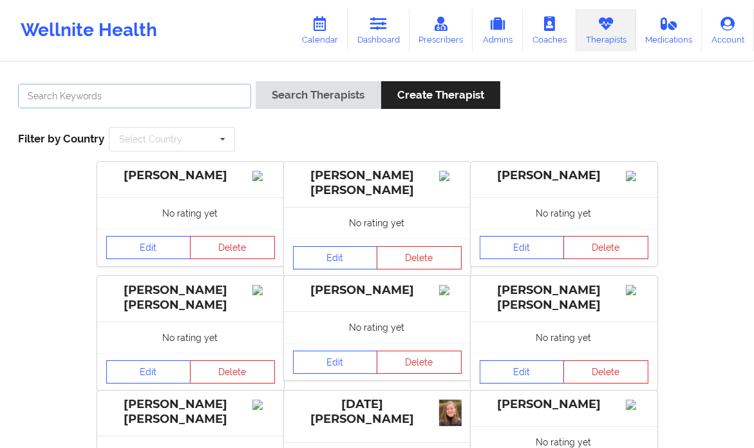
click at [153, 95] on input "text" at bounding box center [134, 96] width 233 height 24
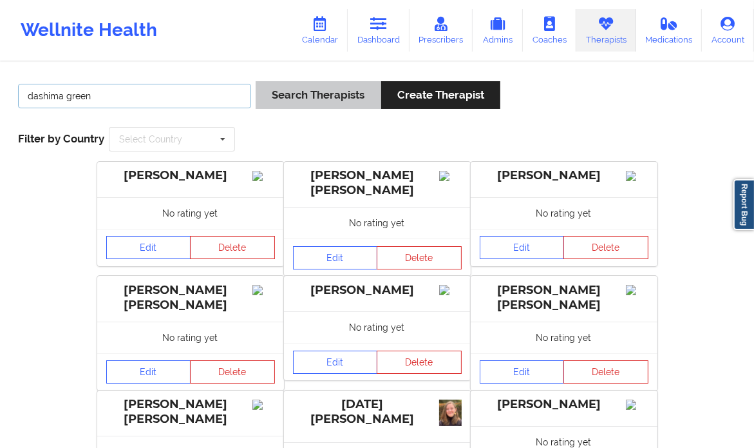
type input "dashima green"
click at [318, 81] on button "Search Therapists" at bounding box center [318, 95] width 125 height 28
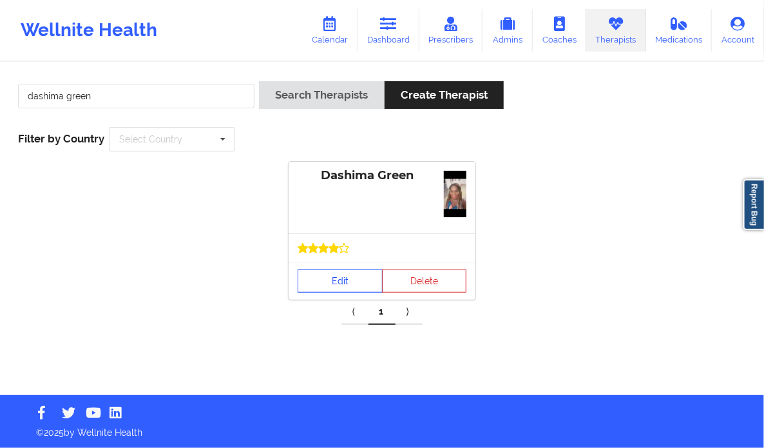
click at [321, 283] on link "Edit" at bounding box center [340, 280] width 85 height 23
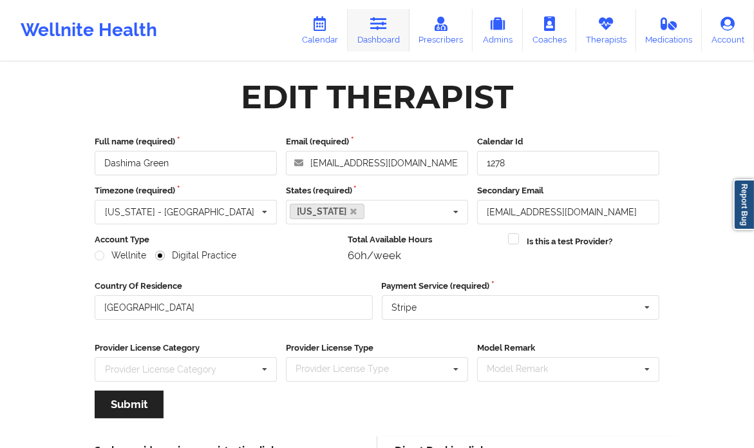
click at [388, 38] on link "Dashboard" at bounding box center [379, 30] width 62 height 43
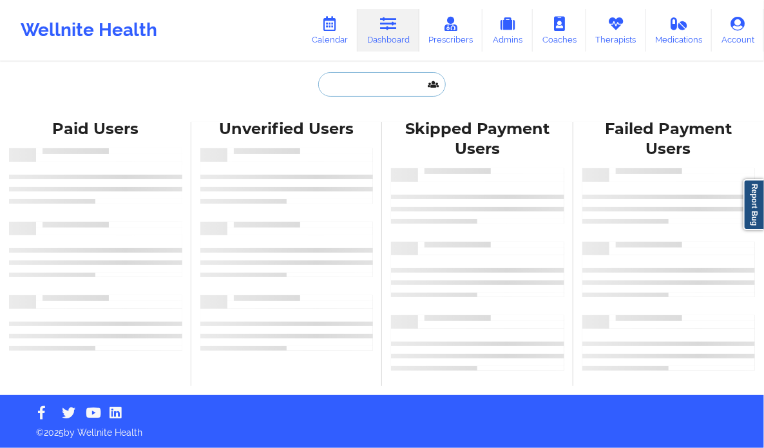
click at [347, 84] on input "text" at bounding box center [382, 84] width 128 height 24
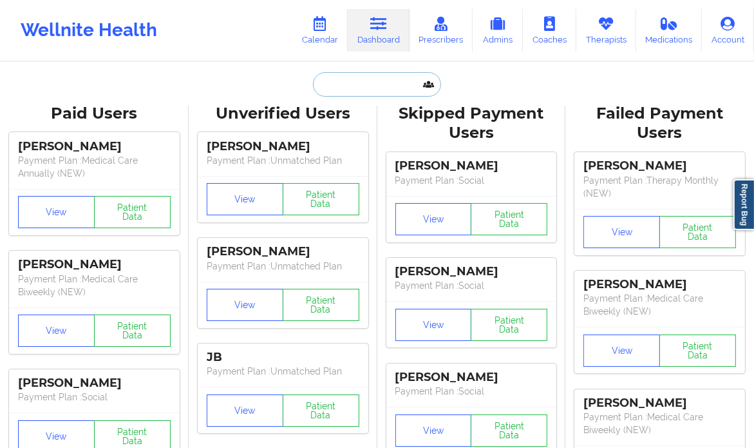
click at [327, 84] on input "text" at bounding box center [377, 84] width 128 height 24
paste input "Dashima Green"
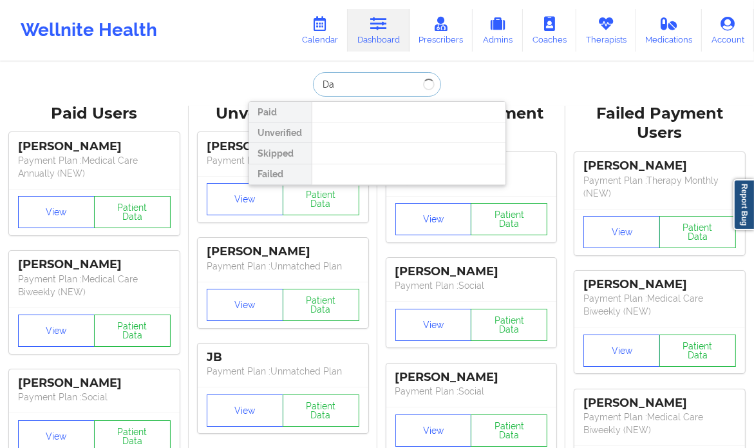
type input "D"
type input "joan martinez"
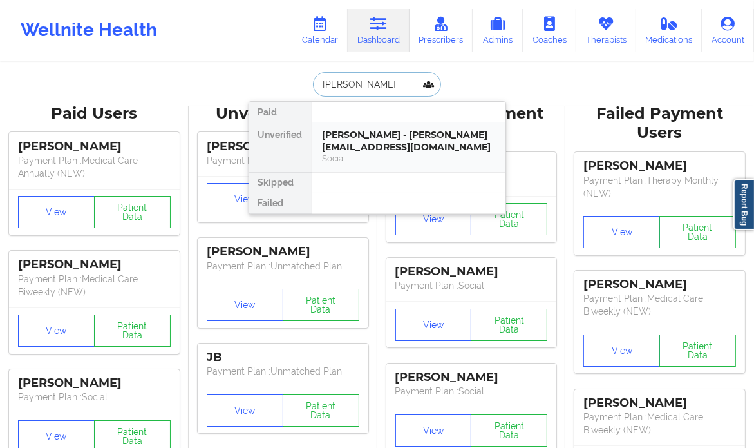
click at [442, 133] on div "Joan Martinez - joan.martinez498@gmail.com" at bounding box center [409, 141] width 173 height 24
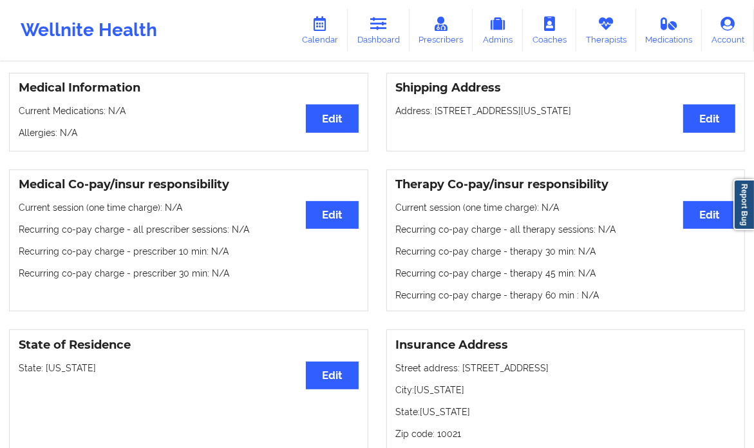
scroll to position [307, 0]
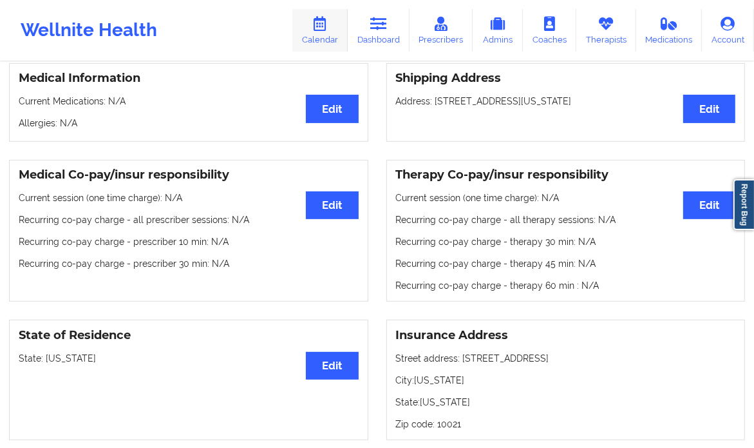
click at [319, 28] on icon at bounding box center [320, 24] width 17 height 14
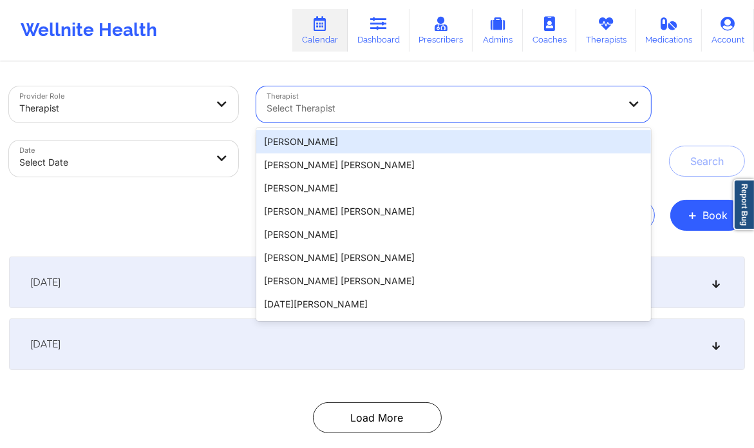
click at [342, 97] on div "Select Therapist" at bounding box center [438, 104] width 364 height 36
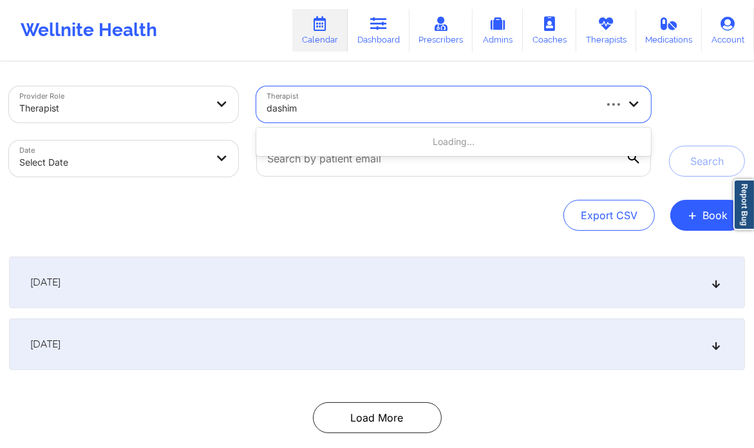
type input "dashima"
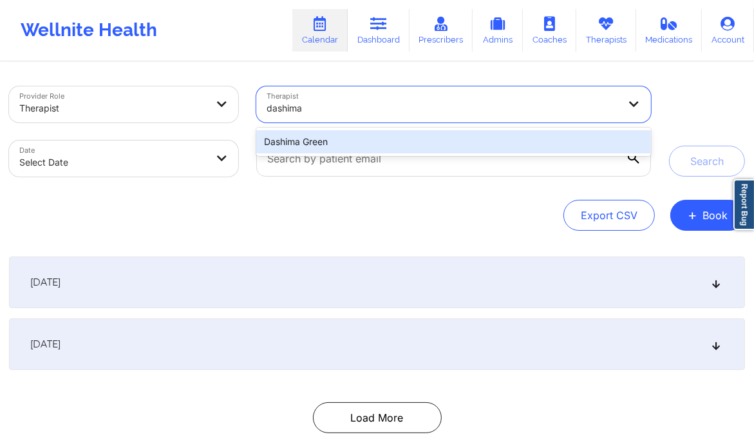
click at [338, 144] on div "Dashima Green" at bounding box center [453, 141] width 394 height 23
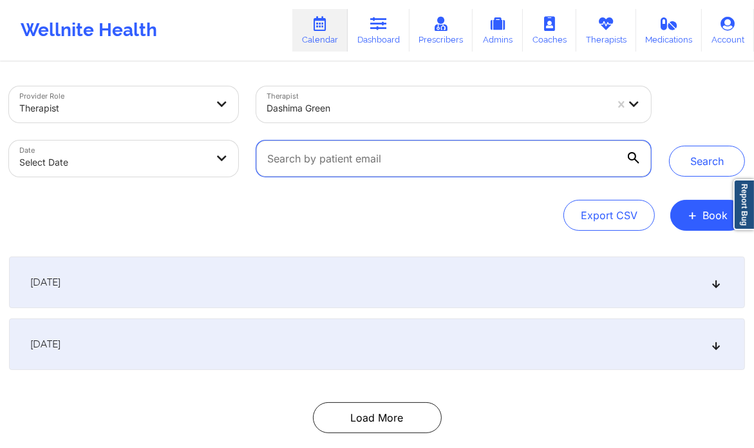
click at [338, 144] on input "text" at bounding box center [453, 158] width 394 height 36
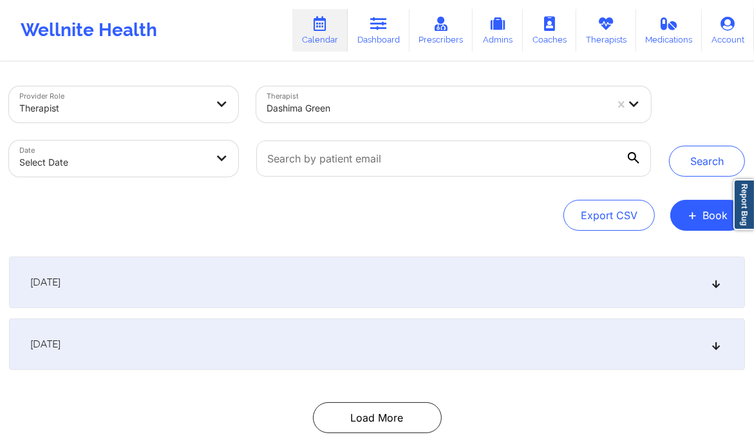
select select "2025-8"
select select "2025-9"
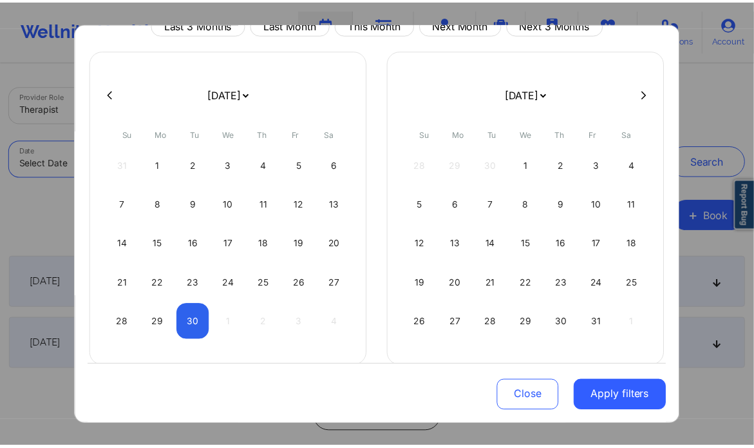
scroll to position [59, 0]
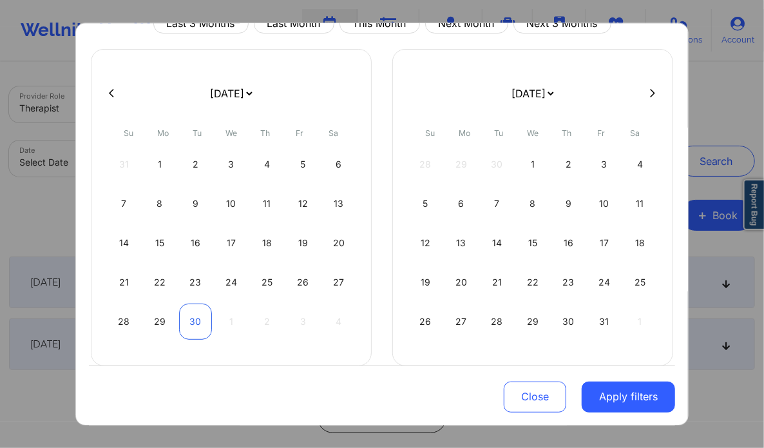
click at [198, 324] on div "30" at bounding box center [195, 321] width 33 height 36
select select "2025-8"
select select "2025-9"
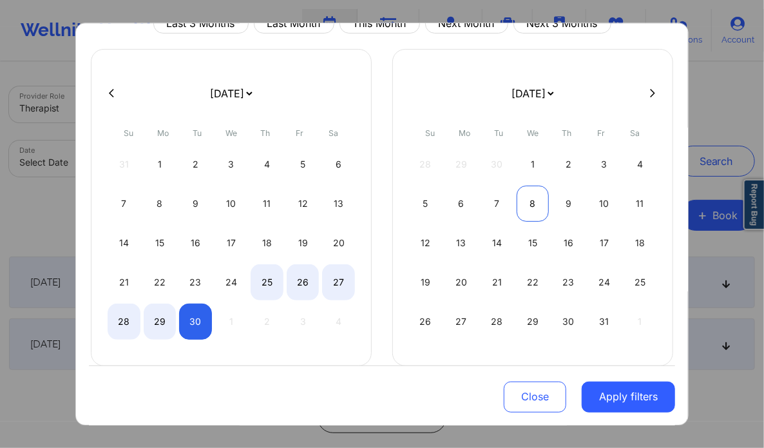
select select "2025-8"
select select "2025-9"
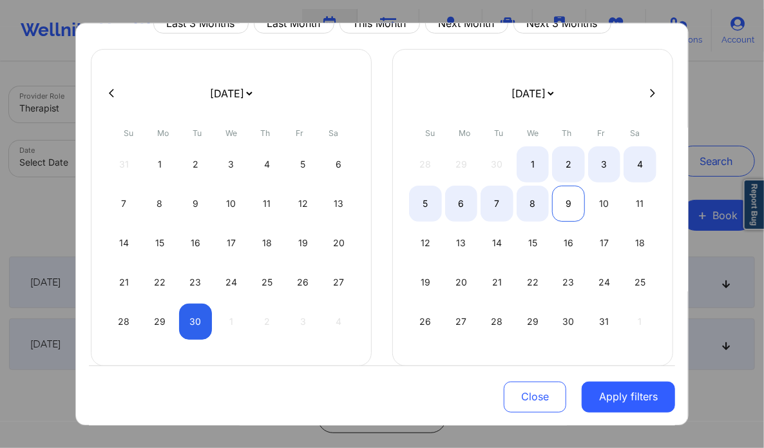
select select "2025-8"
select select "2025-9"
select select "2025-8"
select select "2025-9"
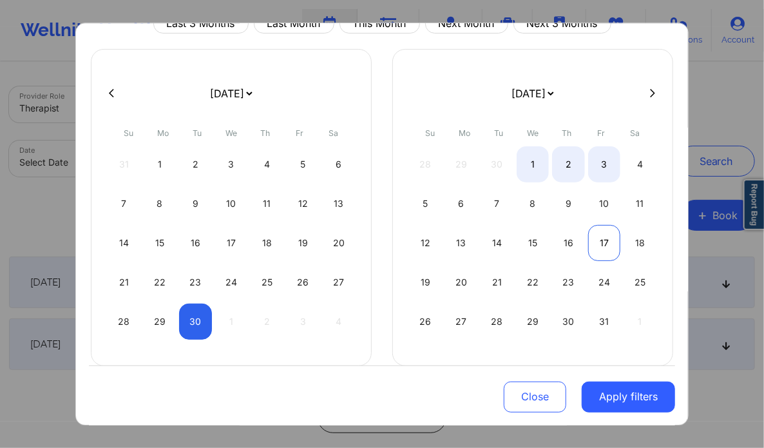
select select "2025-8"
select select "2025-9"
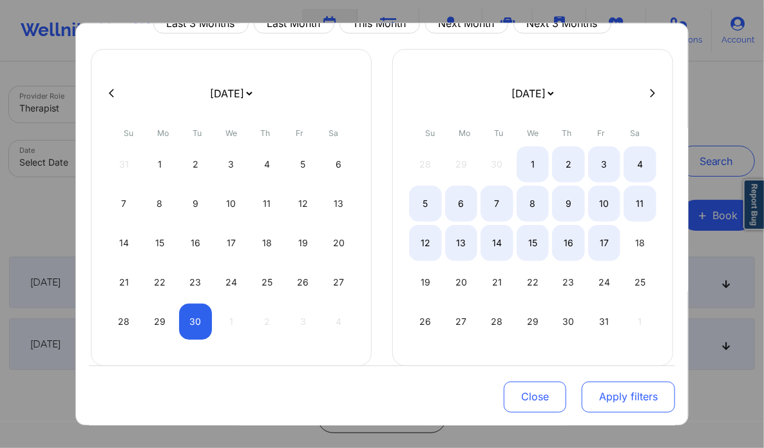
click at [627, 390] on button "Apply filters" at bounding box center [628, 396] width 93 height 31
select select "2025-8"
select select "2025-9"
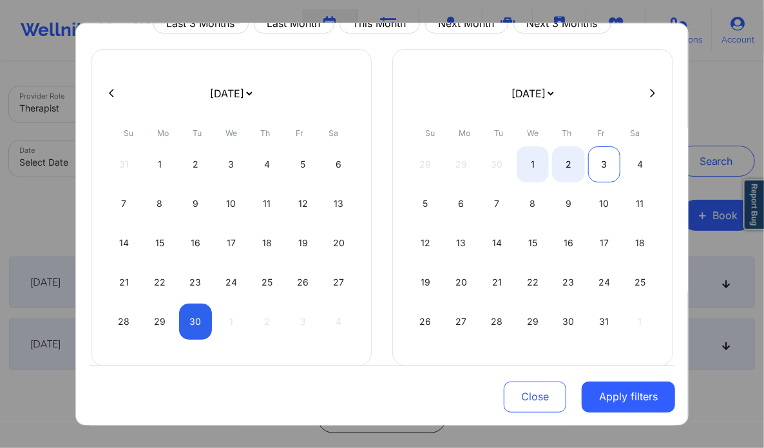
select select "2025-8"
select select "2025-9"
click at [591, 173] on div "3" at bounding box center [604, 164] width 33 height 36
select select "2025-8"
select select "2025-9"
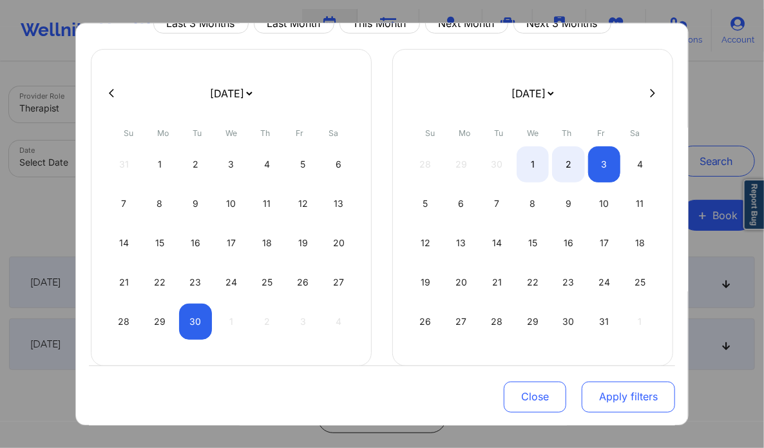
click at [613, 409] on button "Apply filters" at bounding box center [628, 396] width 93 height 31
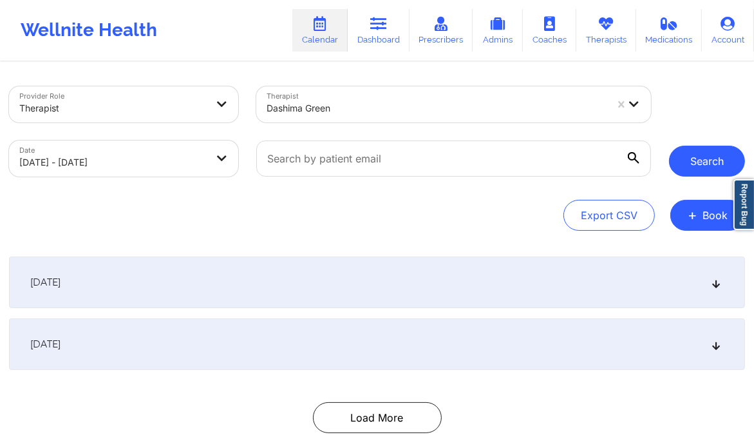
click at [698, 168] on button "Search" at bounding box center [707, 161] width 76 height 31
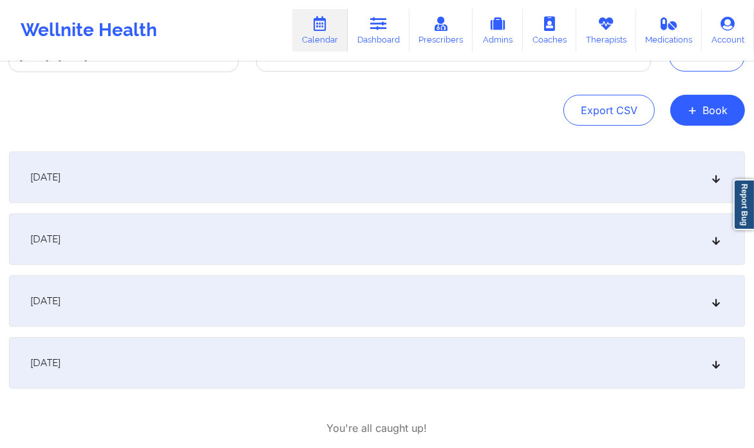
scroll to position [106, 0]
click at [702, 303] on div "October 1, 2025" at bounding box center [377, 300] width 736 height 52
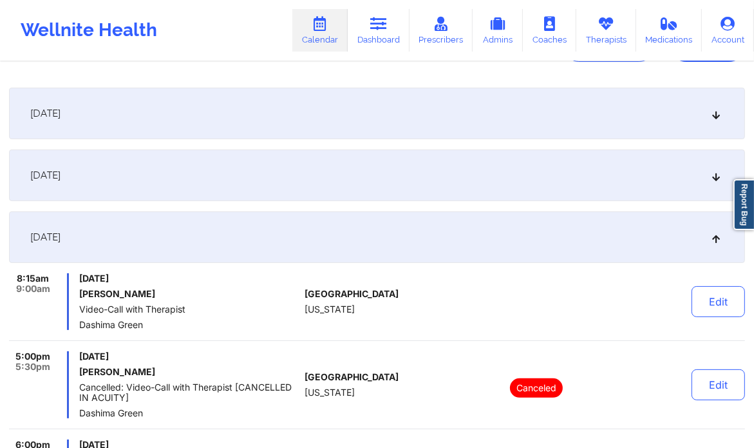
scroll to position [173, 0]
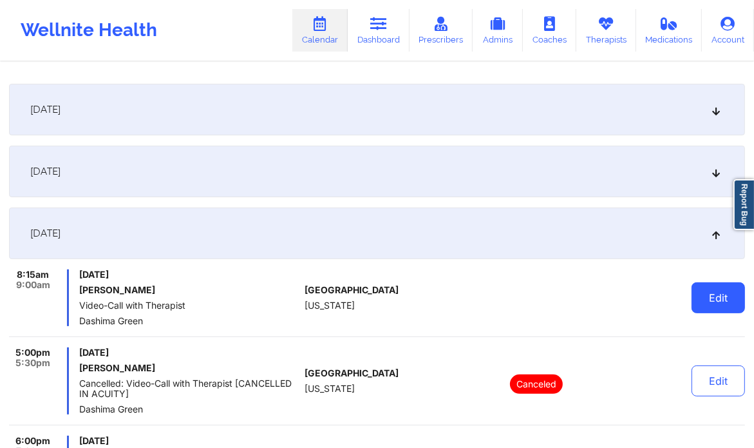
click at [716, 297] on button "Edit" at bounding box center [718, 297] width 53 height 31
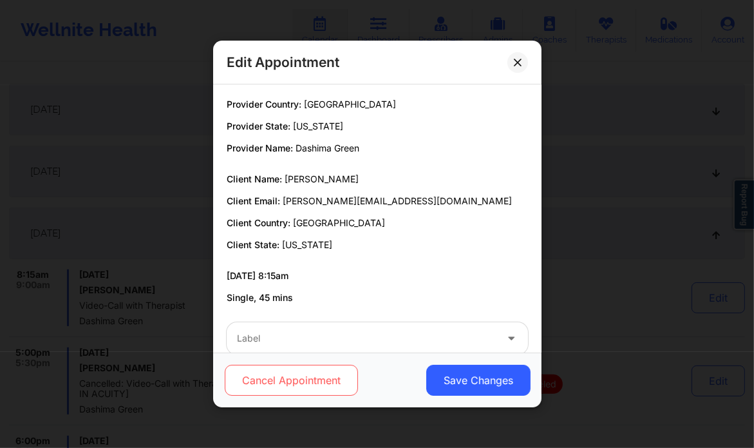
click at [304, 377] on button "Cancel Appointment" at bounding box center [290, 380] width 133 height 31
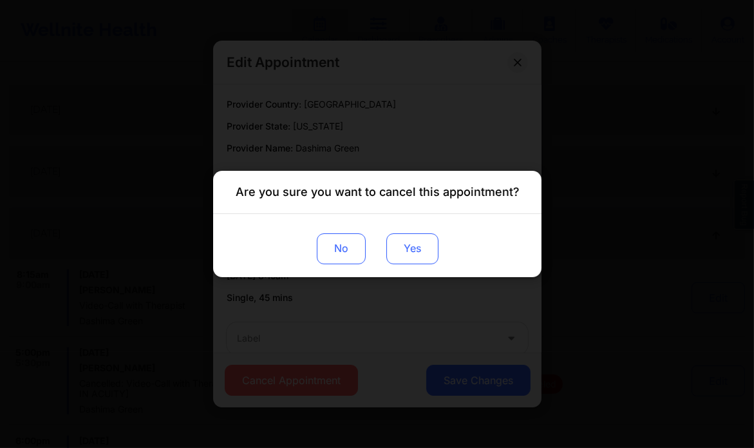
click at [416, 253] on button "Yes" at bounding box center [412, 248] width 52 height 31
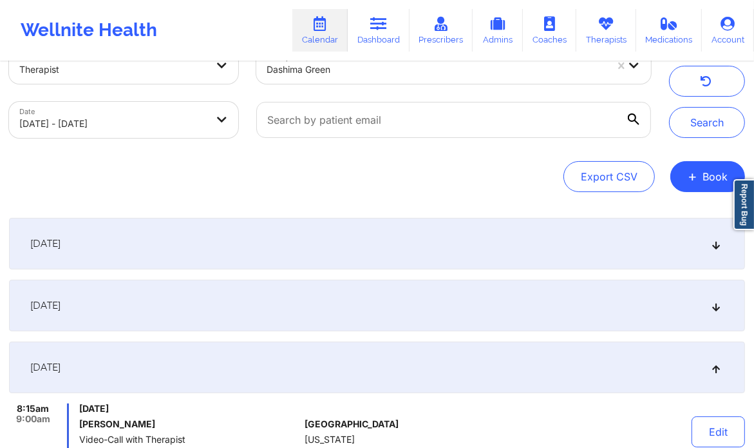
scroll to position [0, 0]
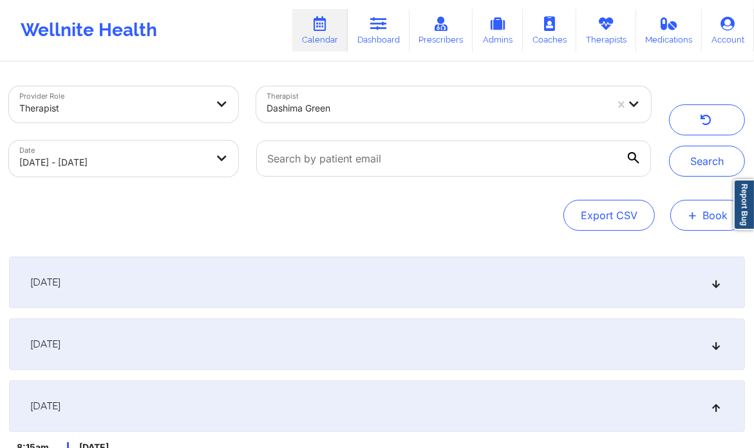
click at [686, 217] on button "+ Book" at bounding box center [708, 215] width 75 height 31
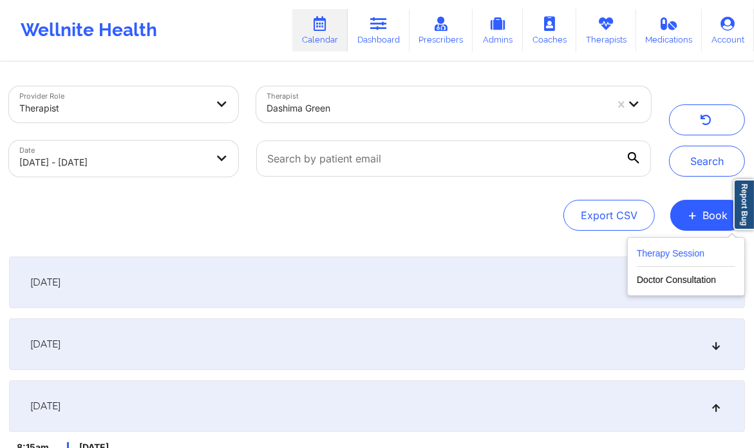
click at [649, 256] on button "Therapy Session" at bounding box center [686, 255] width 99 height 21
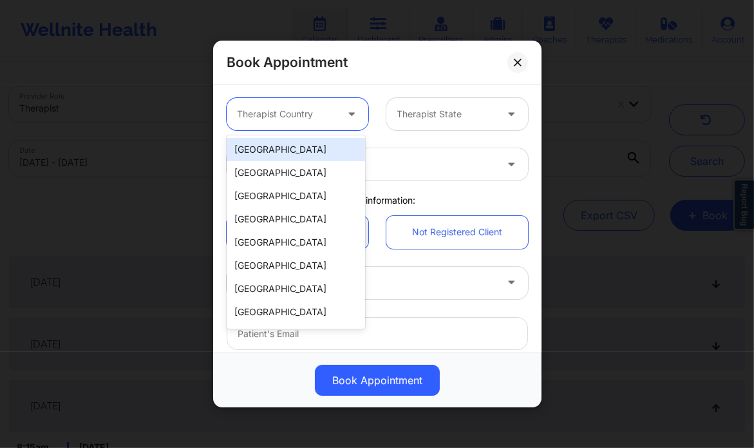
click at [323, 108] on div at bounding box center [286, 113] width 99 height 15
click at [300, 149] on div "[GEOGRAPHIC_DATA]" at bounding box center [296, 149] width 139 height 23
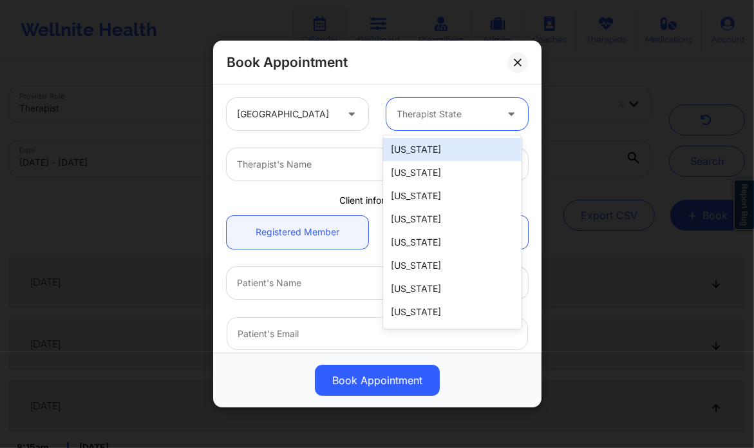
click at [423, 113] on div at bounding box center [446, 113] width 99 height 15
type input "new"
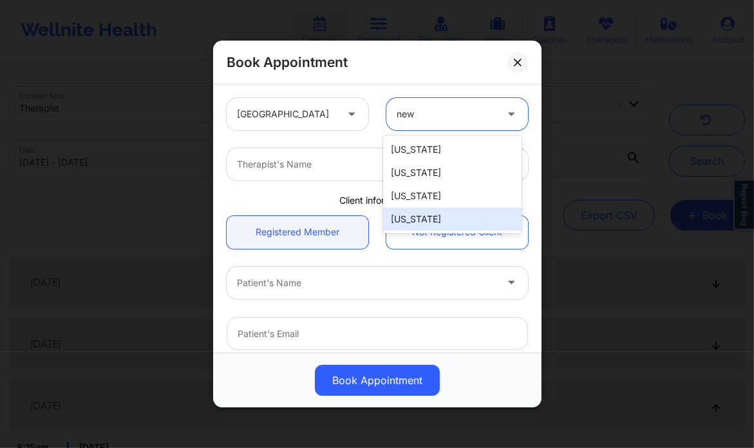
click at [435, 217] on div "[US_STATE]" at bounding box center [452, 218] width 139 height 23
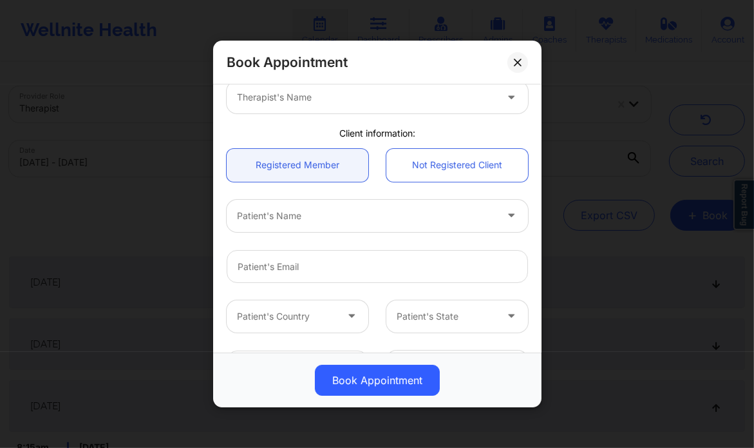
scroll to position [71, 0]
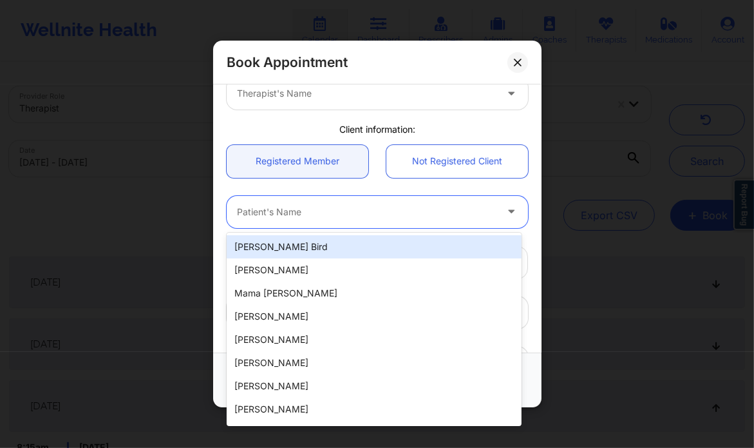
click at [396, 218] on div at bounding box center [366, 211] width 259 height 15
paste input "Joan Martinez"
type input "Joan Martinez"
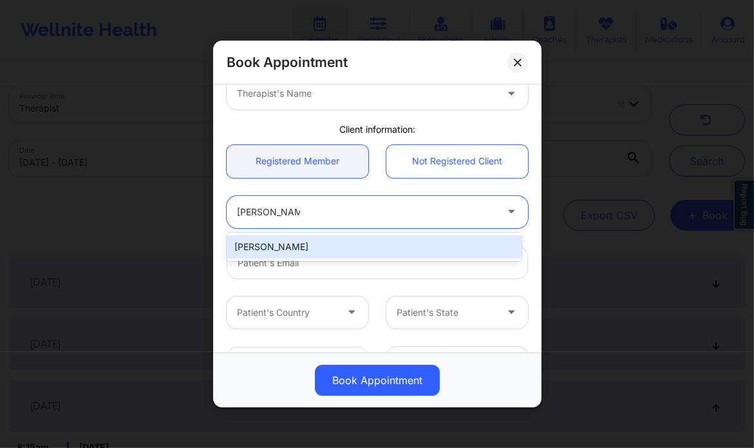
click at [320, 251] on div "Joan Martinez" at bounding box center [374, 246] width 295 height 23
type input "joan.martinez498@gmail.com"
type input "+1434-260-0758"
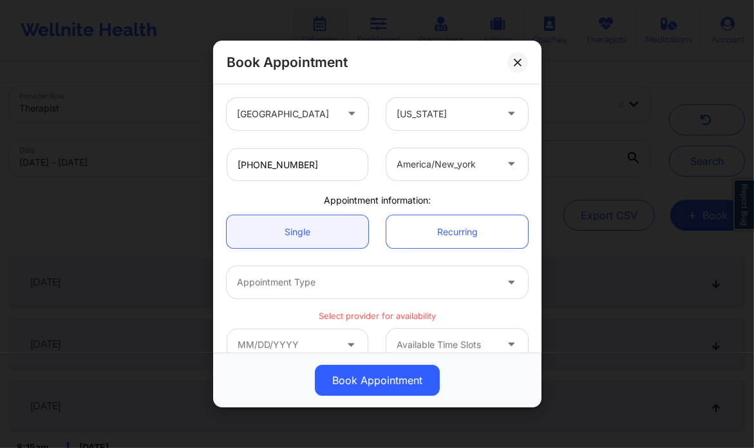
scroll to position [291, 0]
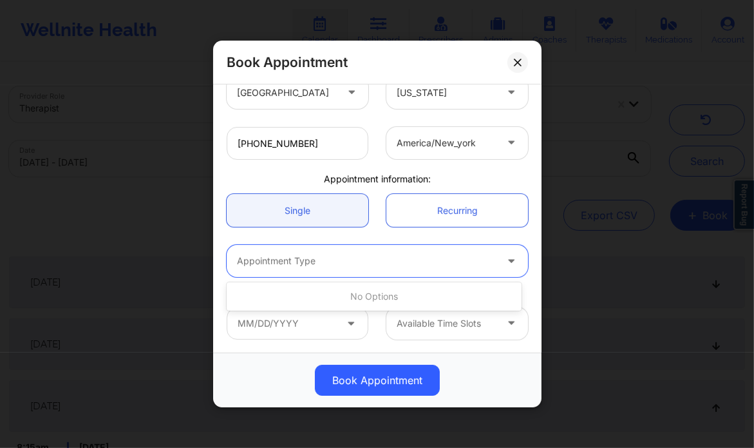
click at [379, 254] on div at bounding box center [366, 260] width 259 height 15
click at [387, 264] on div at bounding box center [366, 260] width 259 height 15
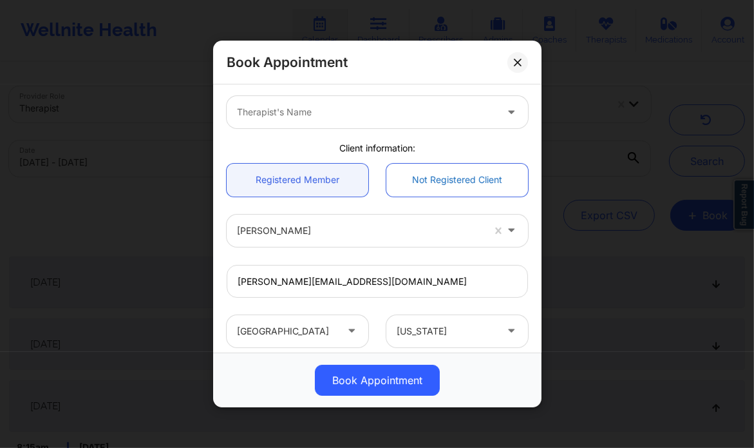
scroll to position [0, 0]
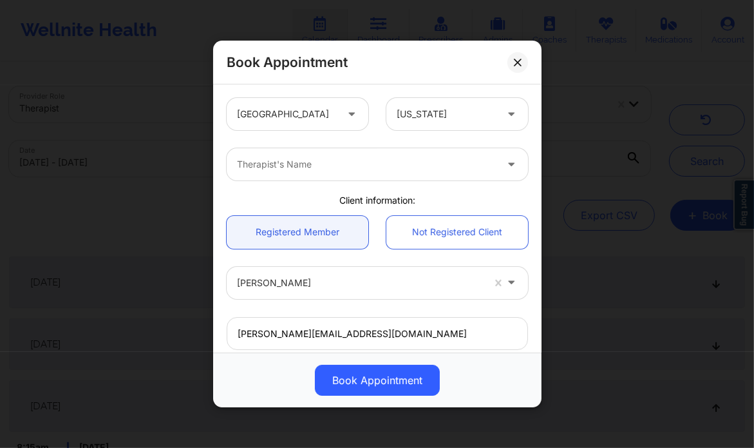
click at [368, 180] on div "Therapist's Name" at bounding box center [362, 164] width 271 height 32
type input "dashima"
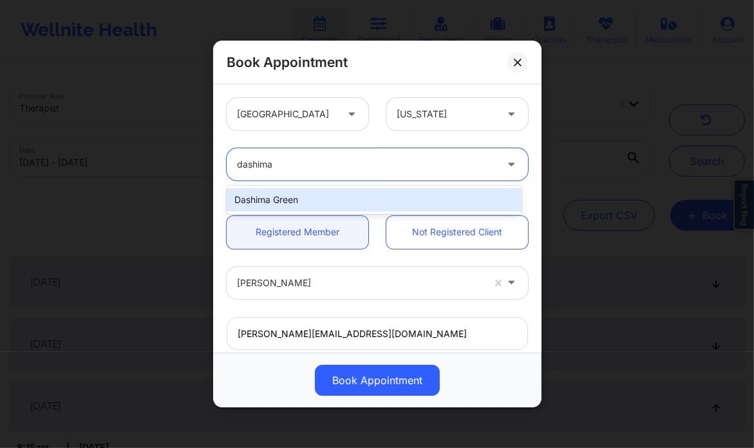
click at [354, 191] on div "Dashima Green" at bounding box center [374, 199] width 295 height 23
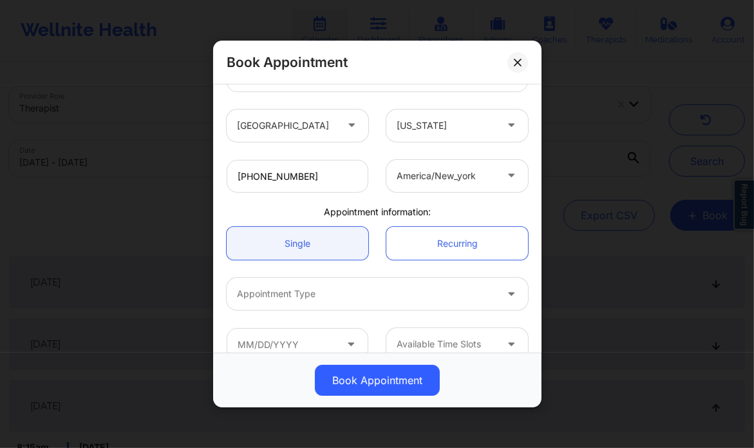
scroll to position [278, 0]
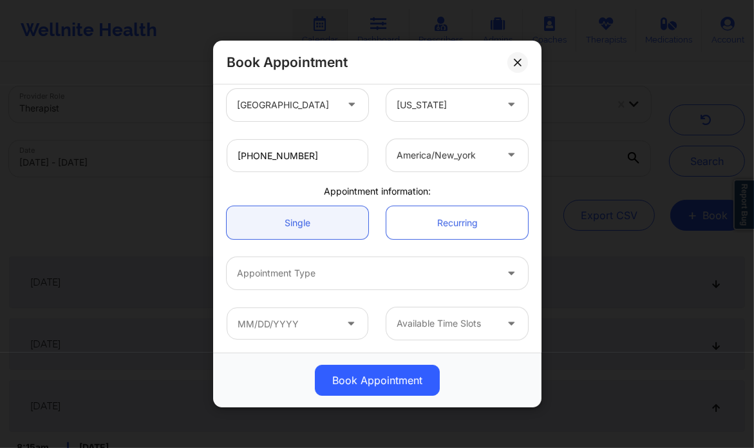
click at [375, 289] on div "Appointment Type" at bounding box center [378, 273] width 320 height 50
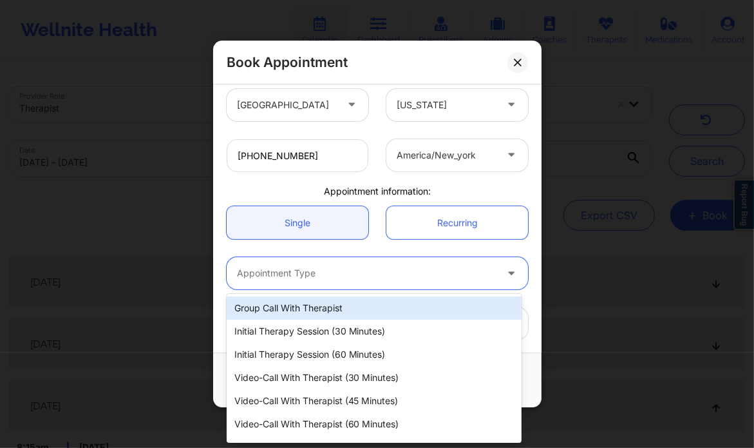
click at [377, 277] on div at bounding box center [366, 272] width 259 height 15
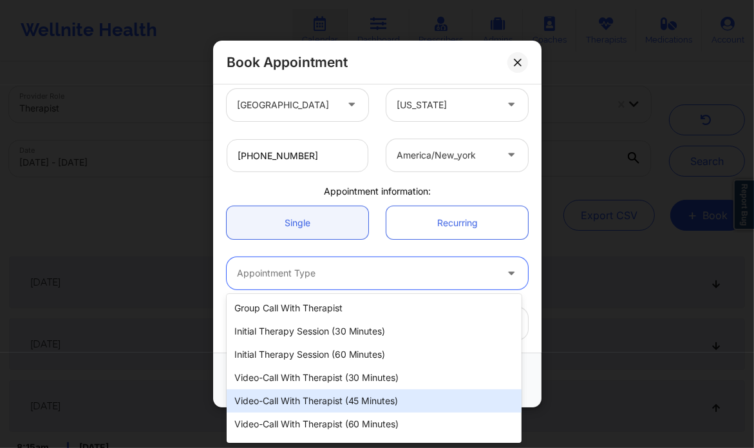
click at [363, 397] on div "Video-Call with Therapist (45 minutes)" at bounding box center [374, 400] width 295 height 23
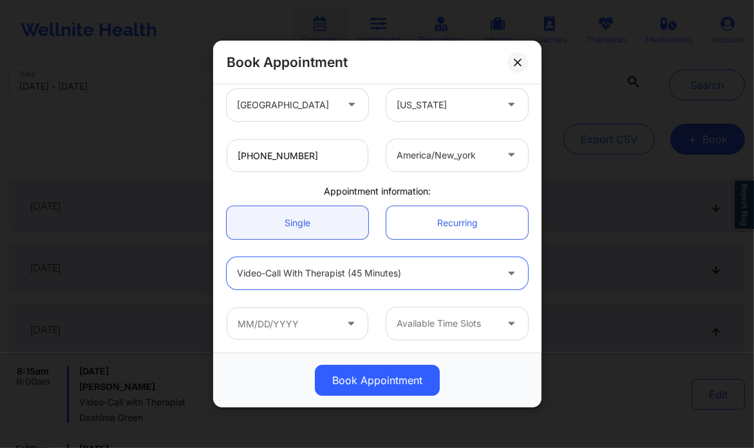
scroll to position [80, 0]
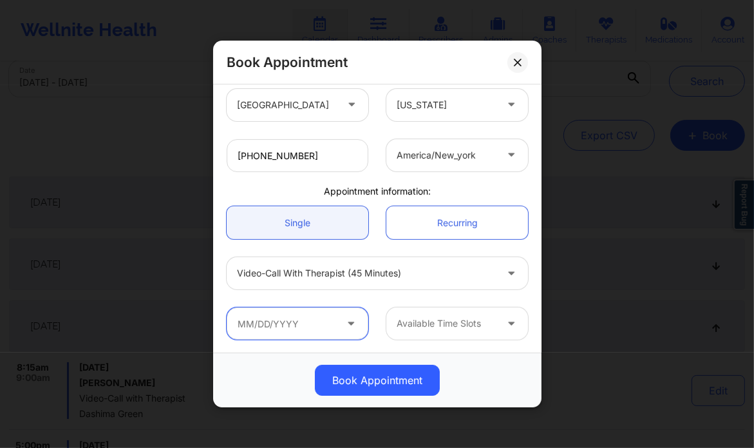
click at [339, 311] on input "text" at bounding box center [298, 323] width 142 height 32
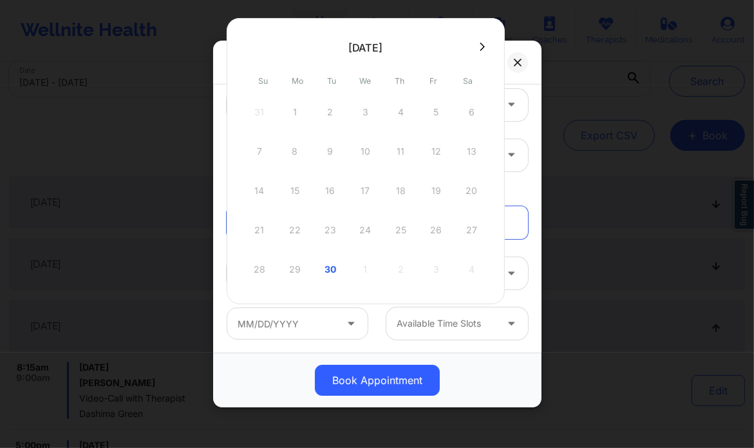
click at [405, 272] on div "28 29 30 1 2 3 4" at bounding box center [366, 269] width 245 height 36
click at [483, 48] on icon at bounding box center [482, 47] width 5 height 8
click at [388, 108] on div "2" at bounding box center [401, 112] width 32 height 36
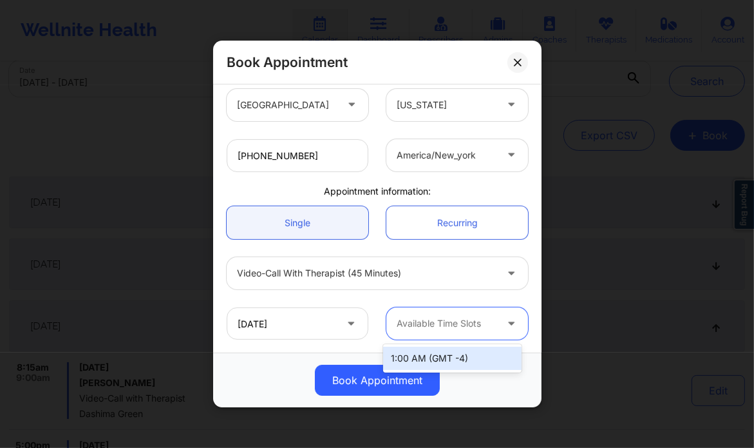
click at [458, 319] on div at bounding box center [446, 323] width 99 height 15
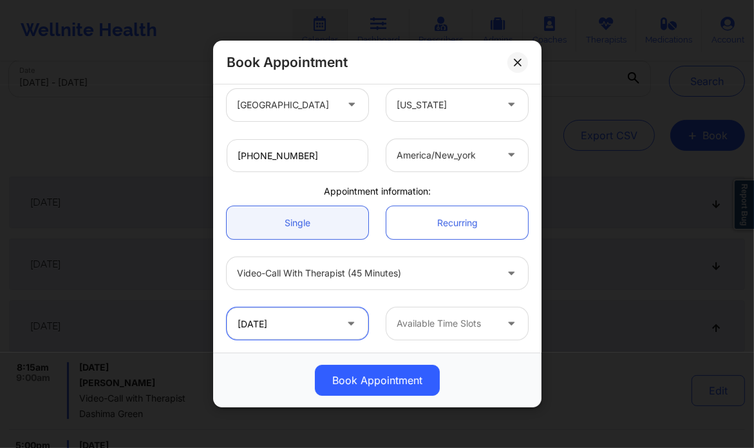
click at [338, 329] on input "10/02/2025" at bounding box center [298, 323] width 142 height 32
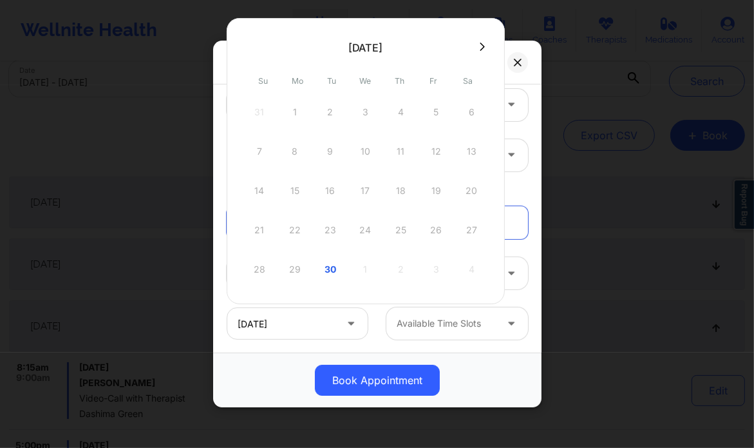
click at [480, 46] on icon at bounding box center [482, 47] width 5 height 10
click at [365, 108] on div "1" at bounding box center [366, 112] width 32 height 36
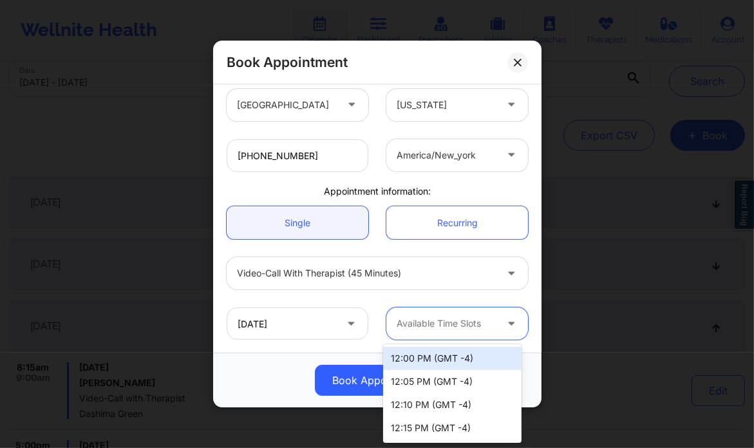
click at [459, 312] on div "Available Time Slots" at bounding box center [442, 323] width 111 height 32
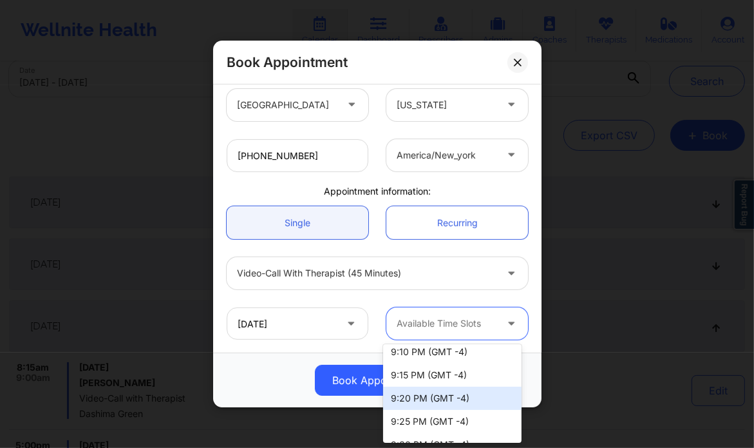
scroll to position [2574, 0]
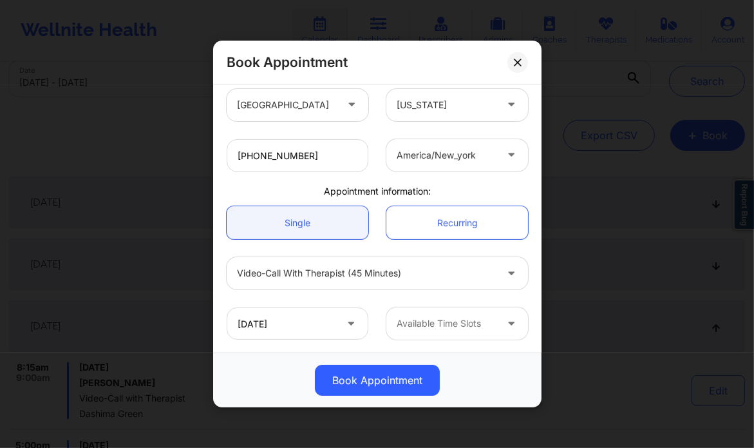
click at [348, 325] on icon at bounding box center [351, 321] width 13 height 11
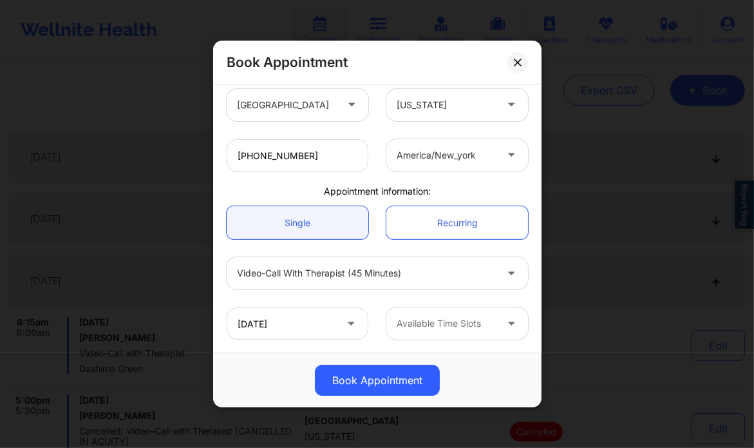
scroll to position [126, 0]
click at [347, 321] on icon at bounding box center [351, 321] width 13 height 11
click at [347, 324] on icon at bounding box center [351, 321] width 13 height 11
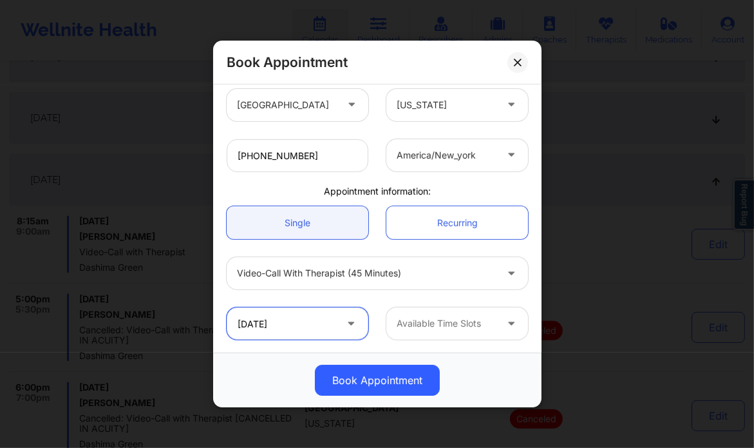
click at [303, 325] on input "10/01/2025" at bounding box center [298, 323] width 142 height 32
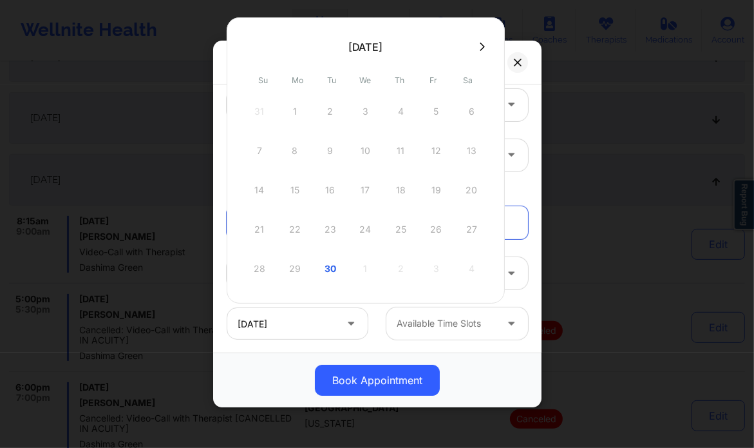
click at [482, 48] on icon at bounding box center [482, 46] width 5 height 8
click at [361, 110] on div "1" at bounding box center [366, 111] width 32 height 36
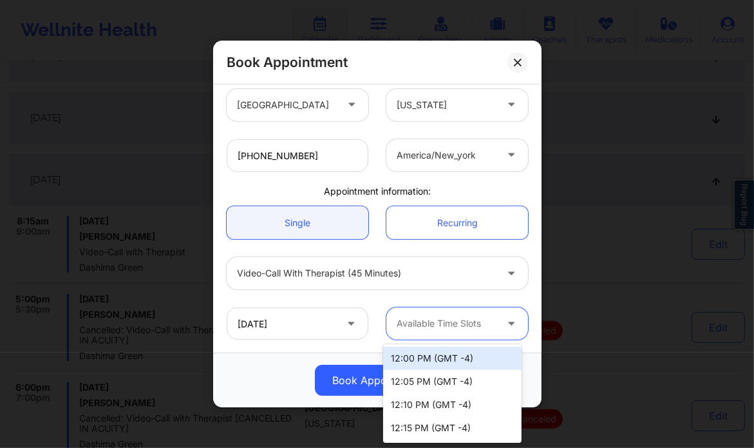
click at [505, 322] on icon at bounding box center [511, 321] width 13 height 11
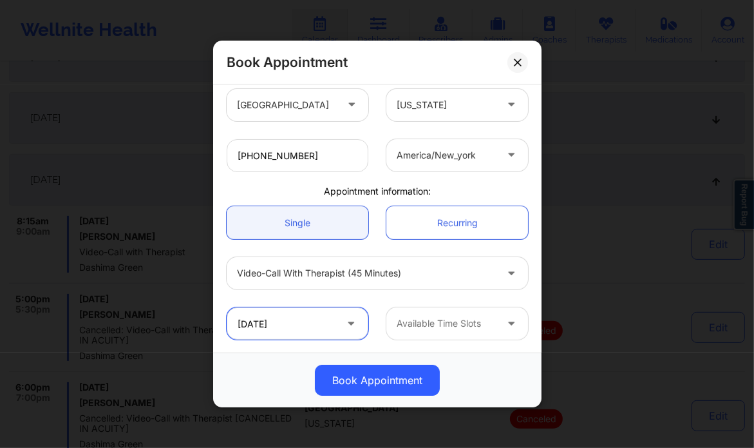
click at [312, 326] on input "10/01/2025" at bounding box center [298, 323] width 142 height 32
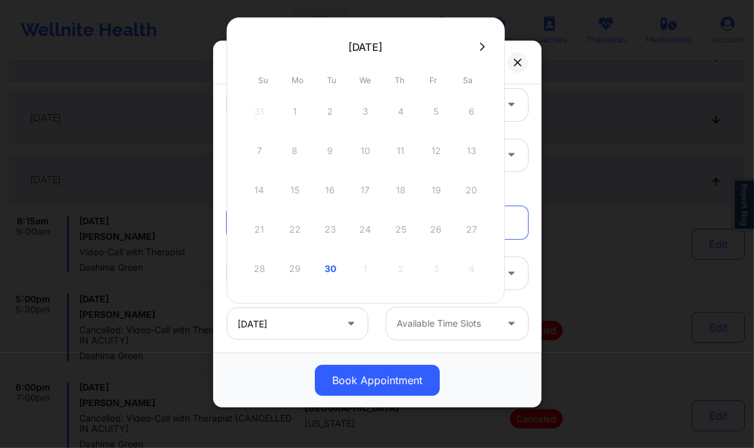
click at [484, 44] on icon at bounding box center [482, 47] width 5 height 10
click at [401, 112] on div "2" at bounding box center [401, 111] width 32 height 36
type input "10/02/2025"
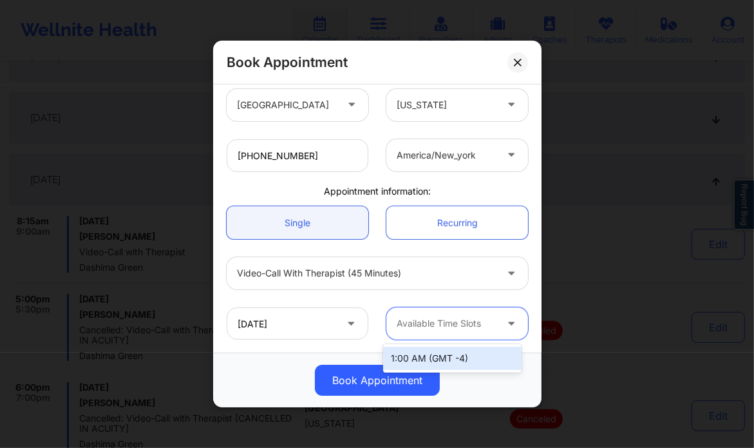
click at [465, 320] on div at bounding box center [446, 323] width 99 height 15
